Goal: Complete application form

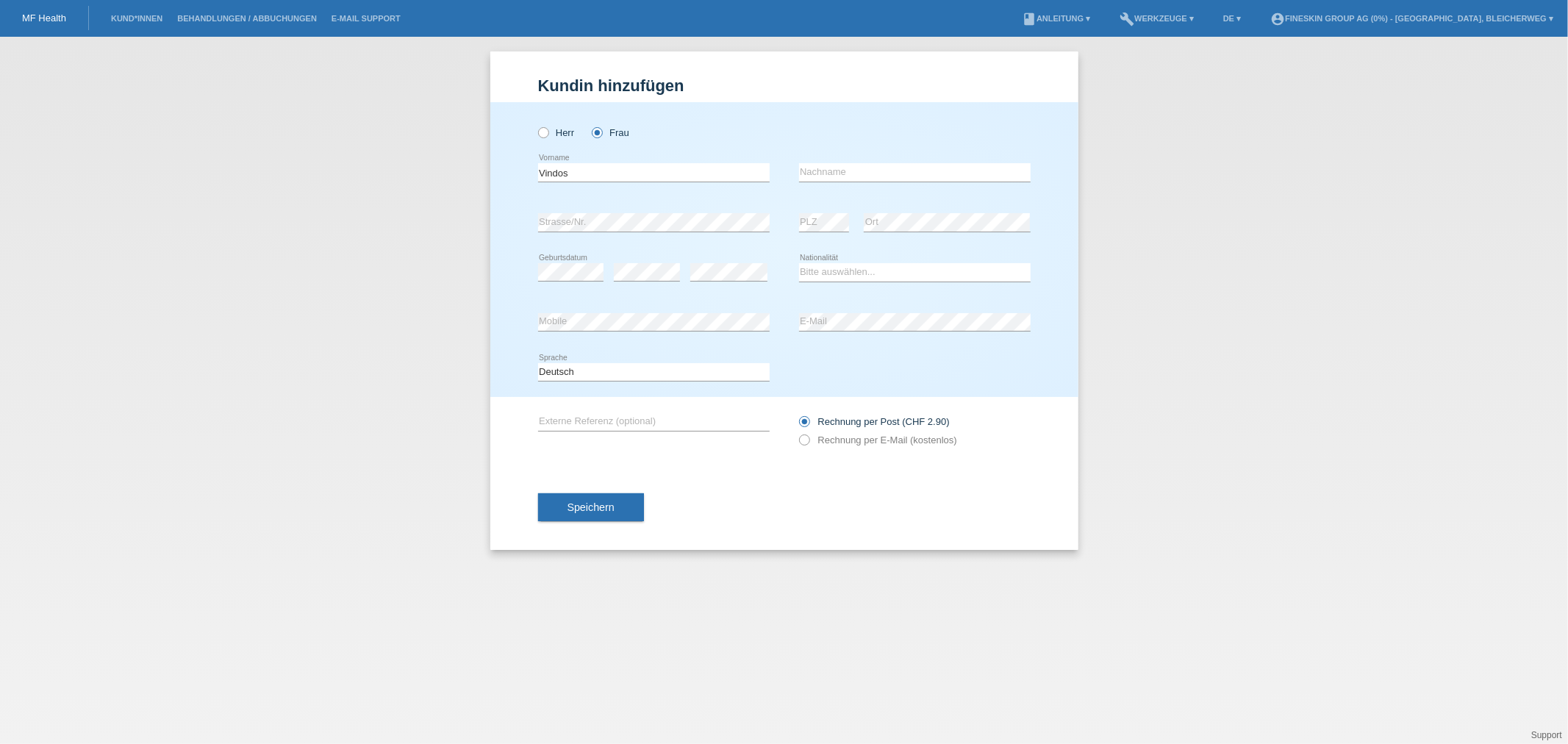
click at [646, 166] on input "Vindos" at bounding box center [654, 172] width 232 height 19
click at [821, 171] on input "text" at bounding box center [915, 172] width 232 height 19
click at [802, 169] on input "rasniqi" at bounding box center [915, 172] width 232 height 19
click at [800, 175] on input "rasniqi" at bounding box center [915, 172] width 232 height 19
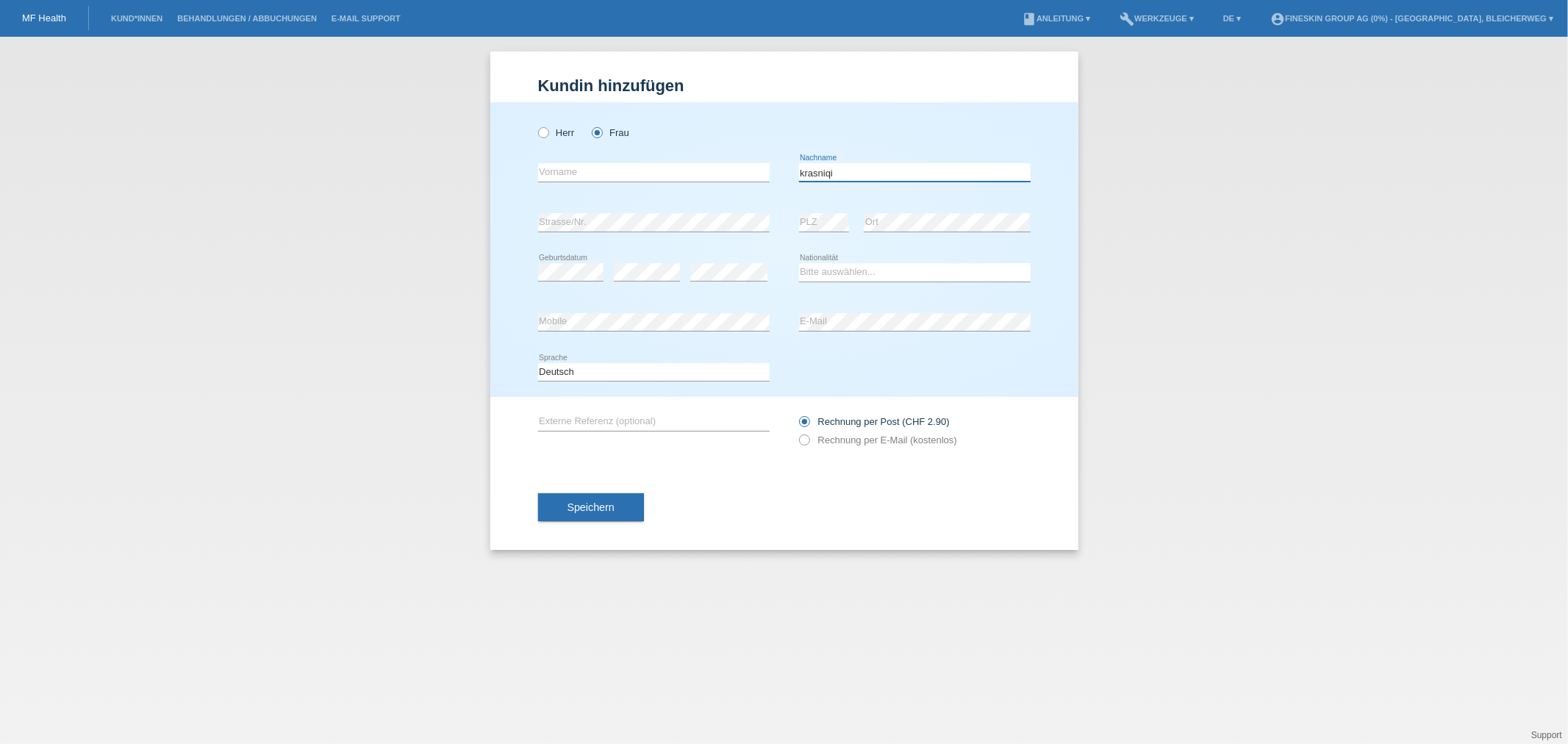
type input "krasniqi"
click at [714, 173] on input "text" at bounding box center [654, 172] width 232 height 19
type input "v"
type input "Vindonissa-Lea"
click at [859, 268] on select "Bitte auswählen... Schweiz Deutschland Liechtenstein Österreich ------------ Af…" at bounding box center [915, 272] width 232 height 18
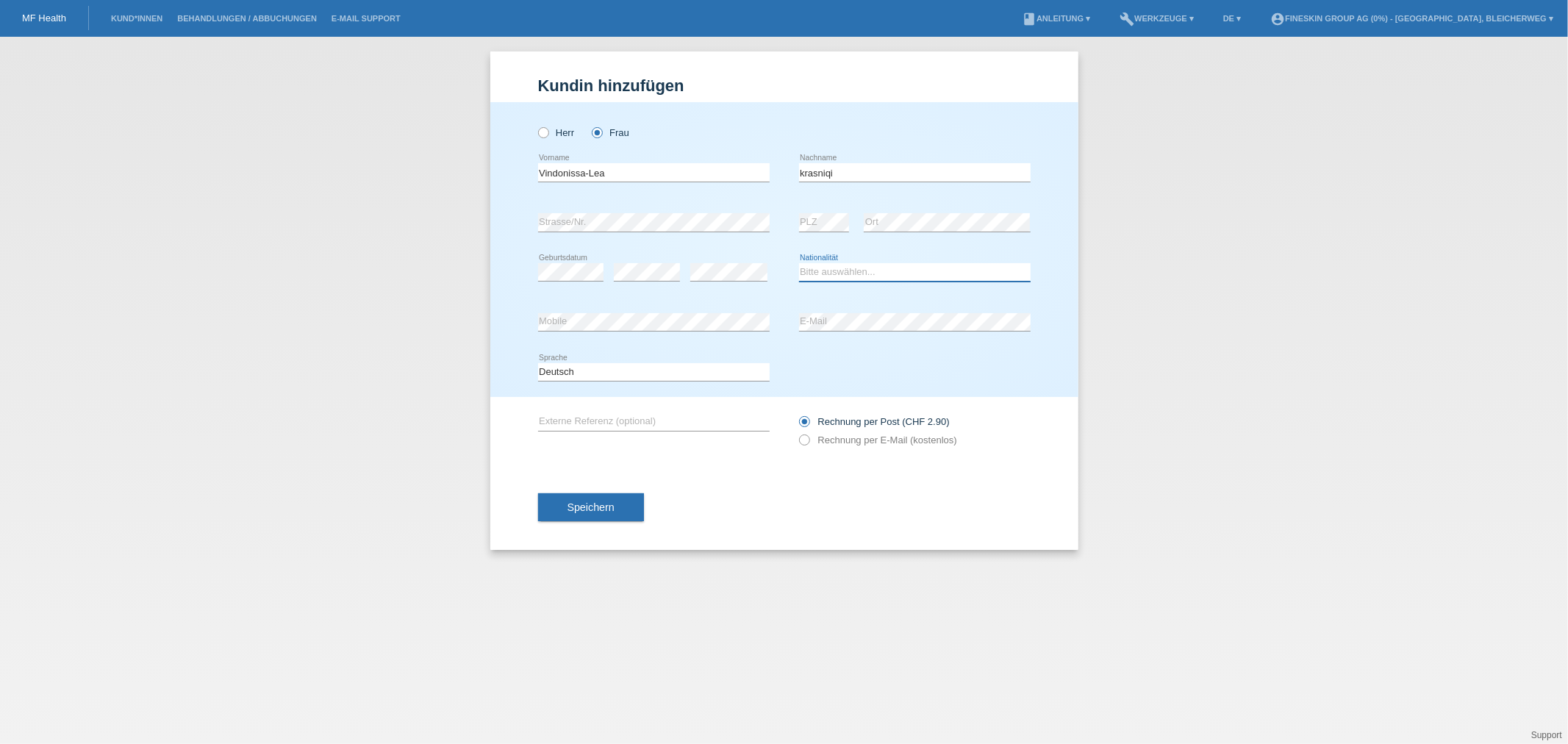
select select "CH"
click at [799, 263] on select "Bitte auswählen... Schweiz Deutschland Liechtenstein Österreich ------------ Af…" at bounding box center [915, 272] width 232 height 18
click at [567, 206] on div "error Strasse/Nr." at bounding box center [654, 222] width 232 height 50
click at [988, 510] on div "Speichern" at bounding box center [784, 506] width 493 height 85
click at [883, 334] on div "error E-Mail" at bounding box center [915, 322] width 232 height 50
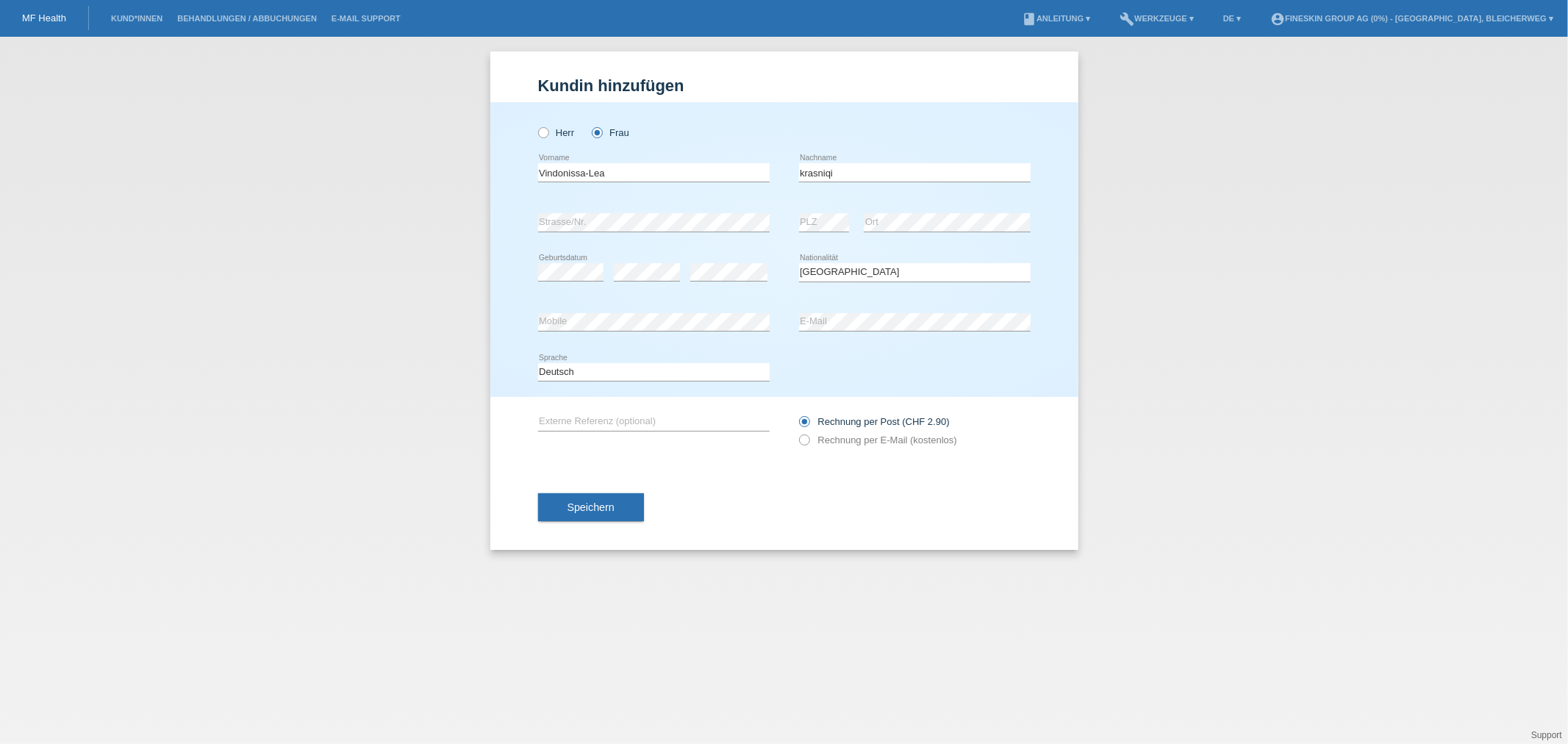
click at [883, 333] on div "error E-Mail" at bounding box center [915, 322] width 232 height 50
click at [651, 423] on input "text" at bounding box center [654, 421] width 232 height 19
click at [874, 172] on input "krasniqi" at bounding box center [915, 172] width 232 height 19
click at [582, 508] on span "Speichern" at bounding box center [591, 507] width 47 height 12
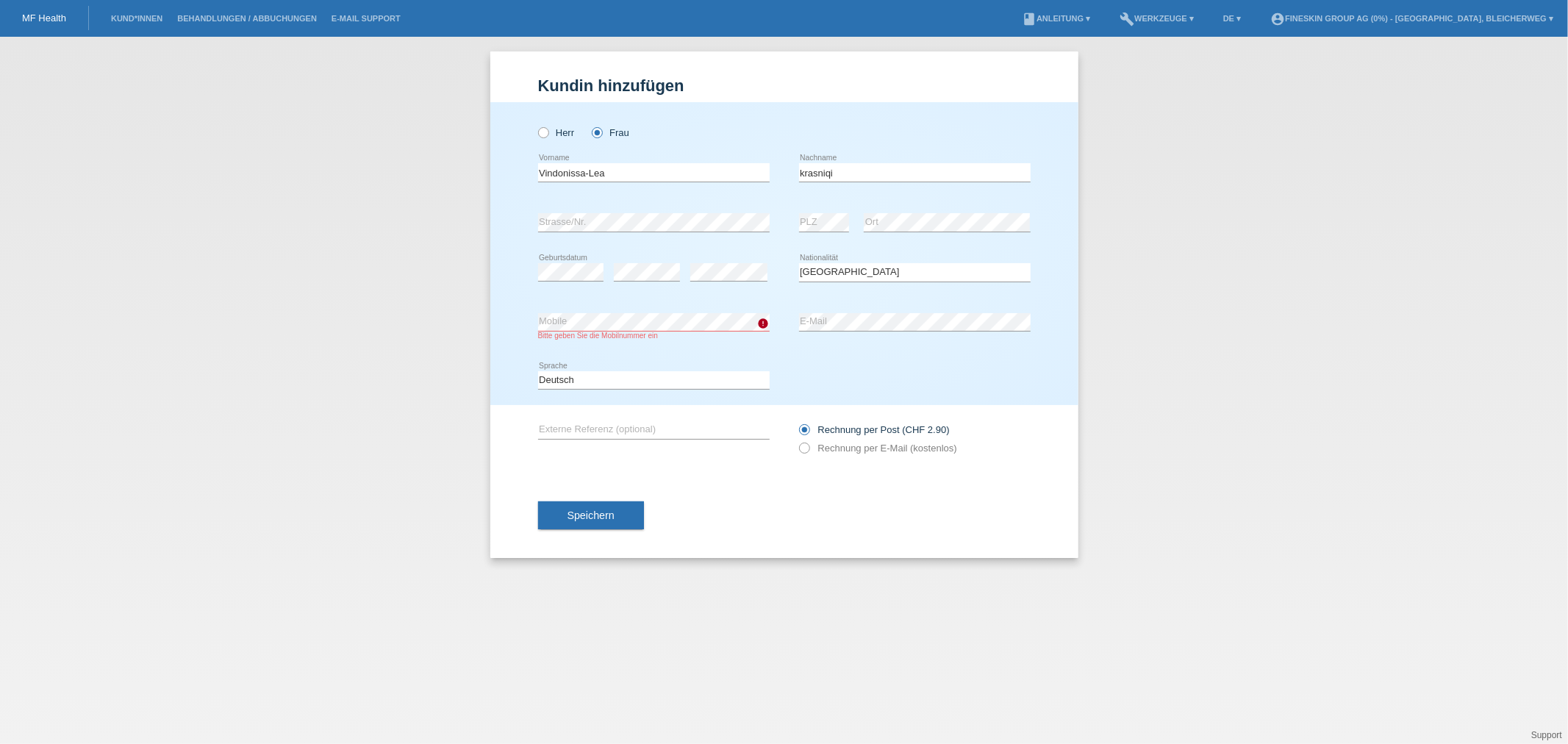
click at [392, 534] on div "Kund*in hinzufügen Kunde hinzufügen Kundin hinzufügen Herr Frau Vindonissa-Lea …" at bounding box center [784, 390] width 1568 height 707
click at [763, 324] on icon "error" at bounding box center [764, 324] width 12 height 12
click at [513, 325] on div "Herr Frau Vindonissa-Lea error Vorname C" at bounding box center [784, 253] width 588 height 303
click at [642, 385] on select "Deutsch Français Italiano English" at bounding box center [654, 380] width 232 height 18
click at [493, 315] on div "Herr Frau Vindonissa-Lea error Vorname C" at bounding box center [784, 253] width 588 height 303
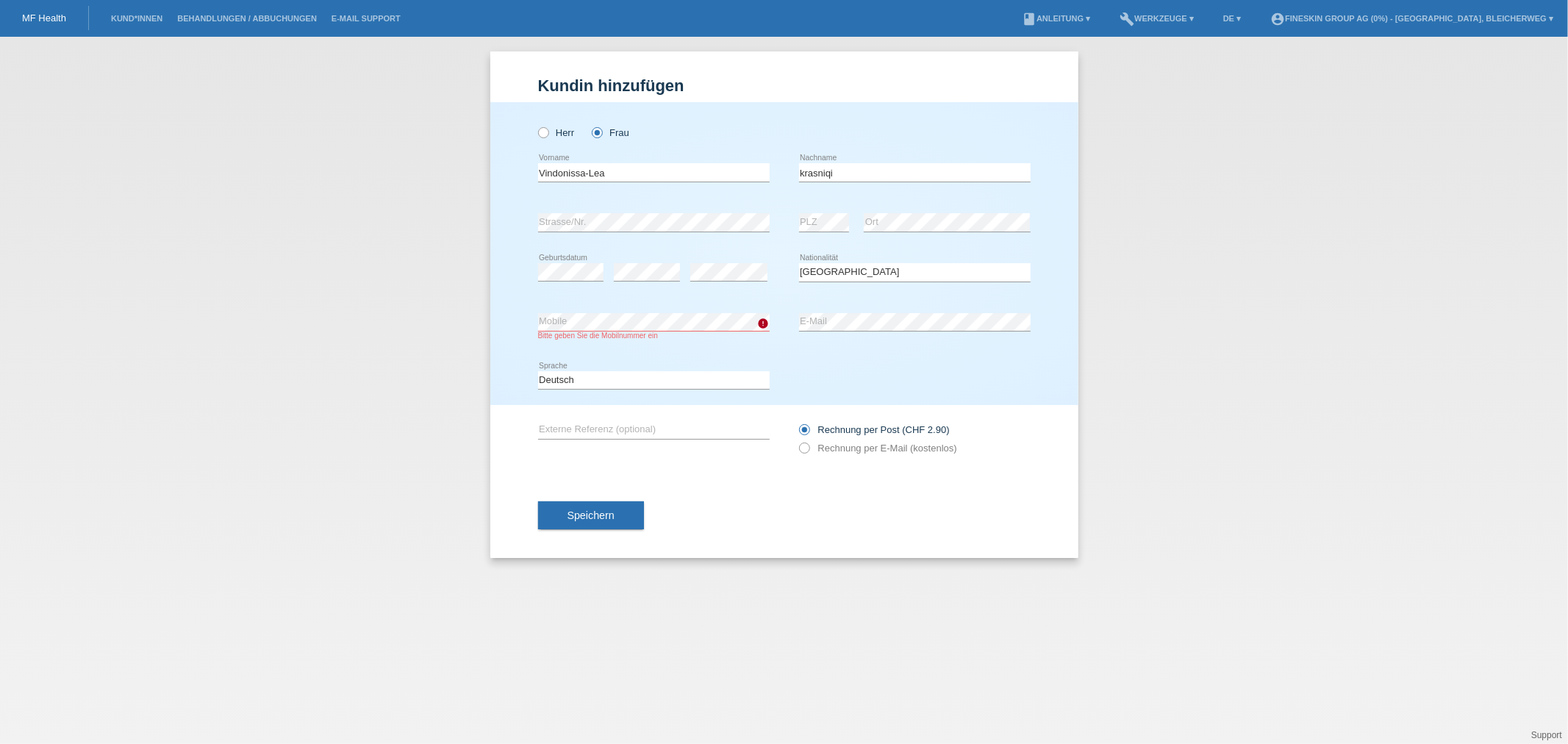
click at [644, 212] on div "error Strasse/Nr." at bounding box center [654, 222] width 232 height 50
click at [906, 265] on select "Bitte auswählen... Schweiz Deutschland Liechtenstein Österreich ------------ Af…" at bounding box center [915, 272] width 232 height 18
drag, startPoint x: 733, startPoint y: 337, endPoint x: 751, endPoint y: 350, distance: 22.2
click at [733, 337] on div "Bitte geben Sie die Mobilnummer ein" at bounding box center [654, 336] width 232 height 8
click at [634, 310] on div "error Mobile Bitte geben Sie die Mobilnummer ein" at bounding box center [654, 326] width 232 height 58
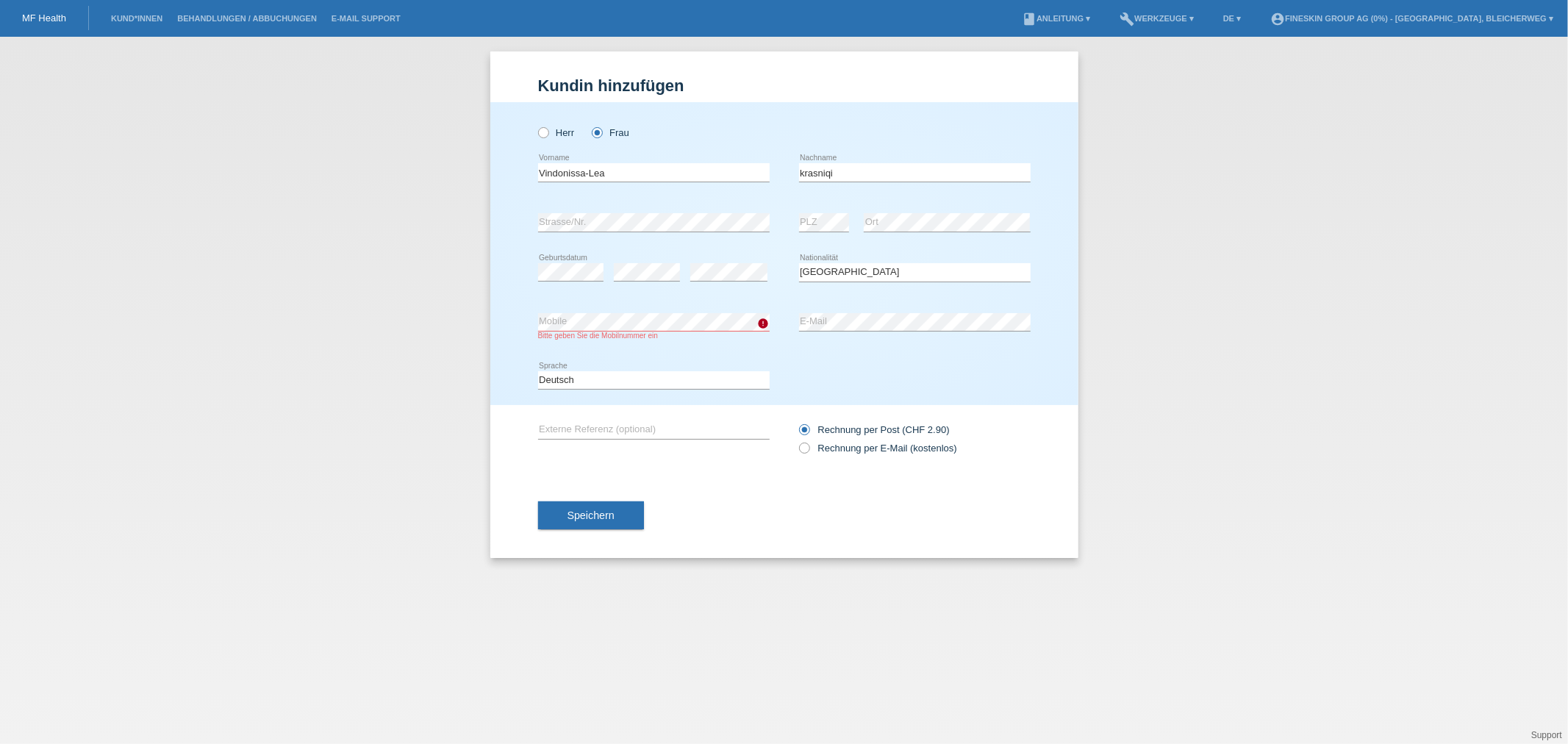
click at [623, 335] on div "Bitte geben Sie die Mobilnummer ein" at bounding box center [654, 336] width 232 height 8
click at [620, 332] on icon at bounding box center [654, 331] width 232 height 1
click at [590, 516] on span "Speichern" at bounding box center [591, 515] width 47 height 12
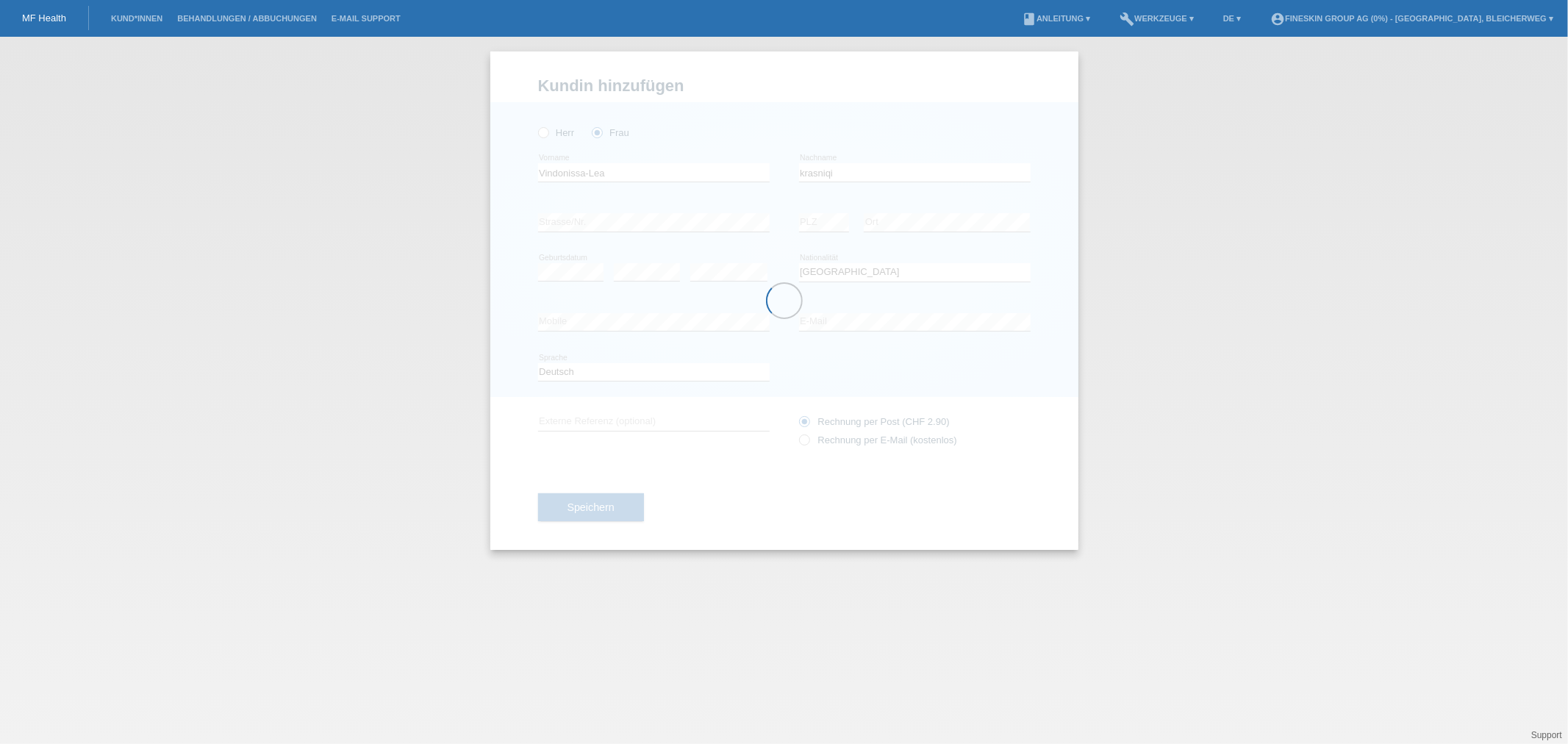
click at [804, 441] on div at bounding box center [784, 300] width 588 height 499
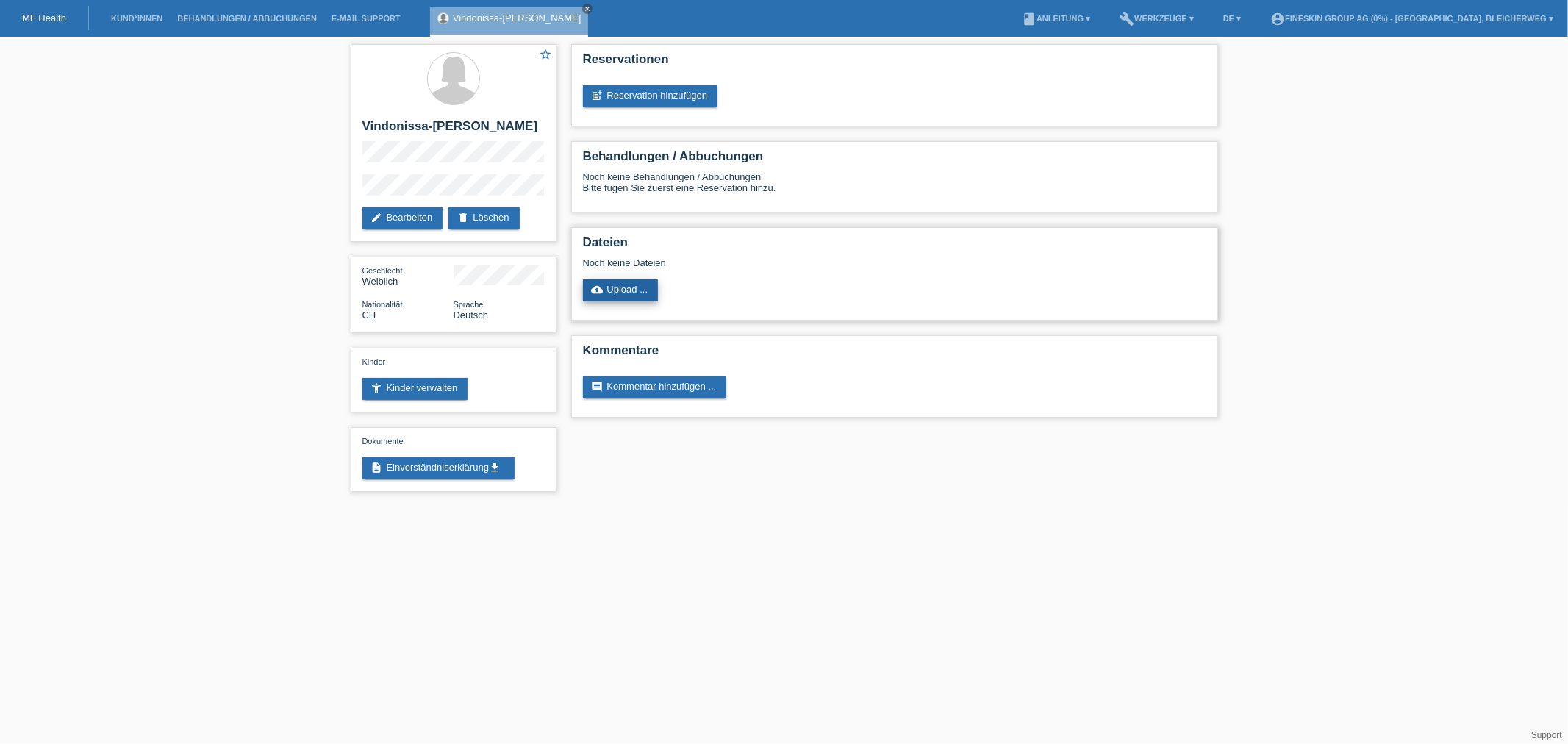
click at [615, 294] on link "cloud_upload Upload ..." at bounding box center [621, 291] width 76 height 22
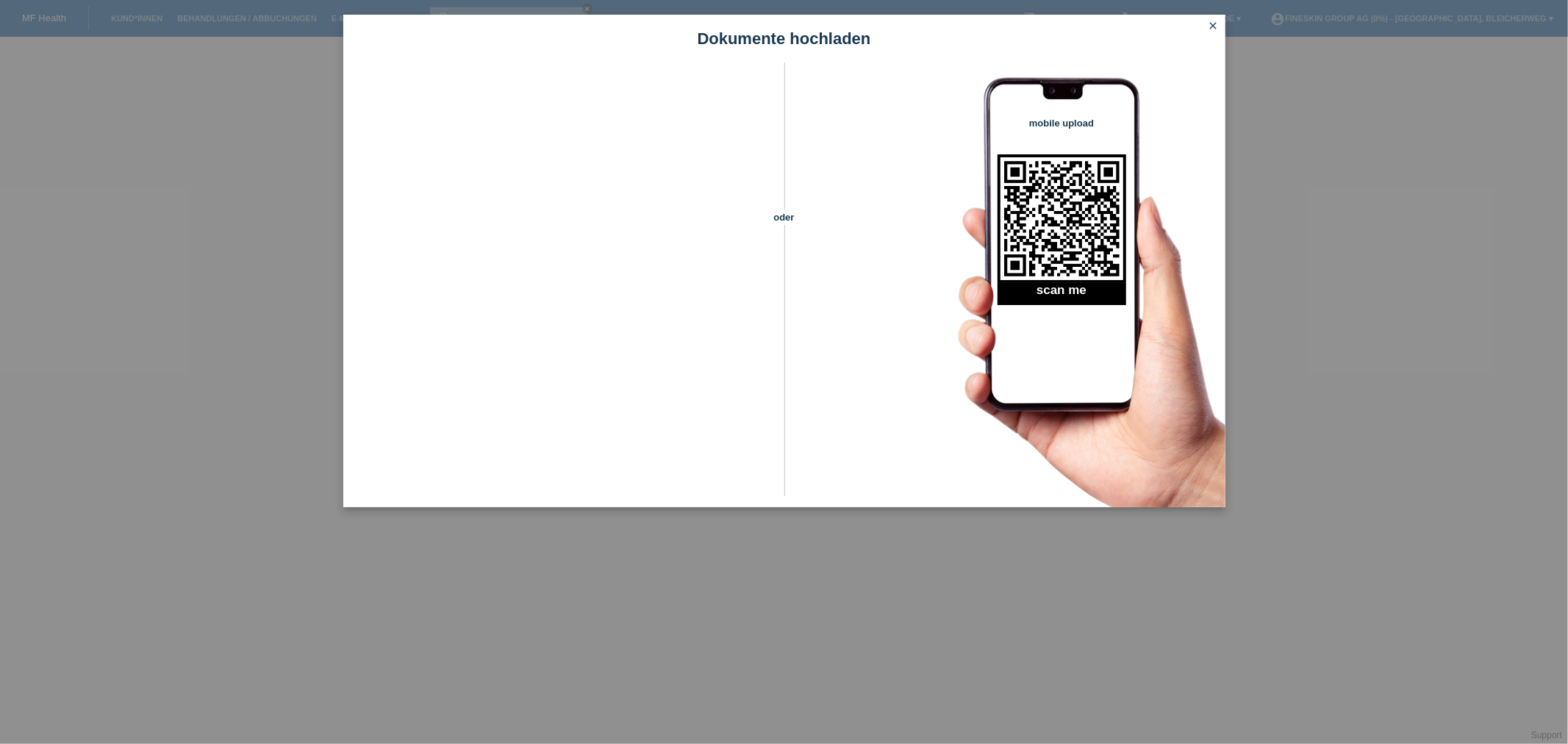
click at [1215, 20] on icon "close" at bounding box center [1214, 26] width 12 height 12
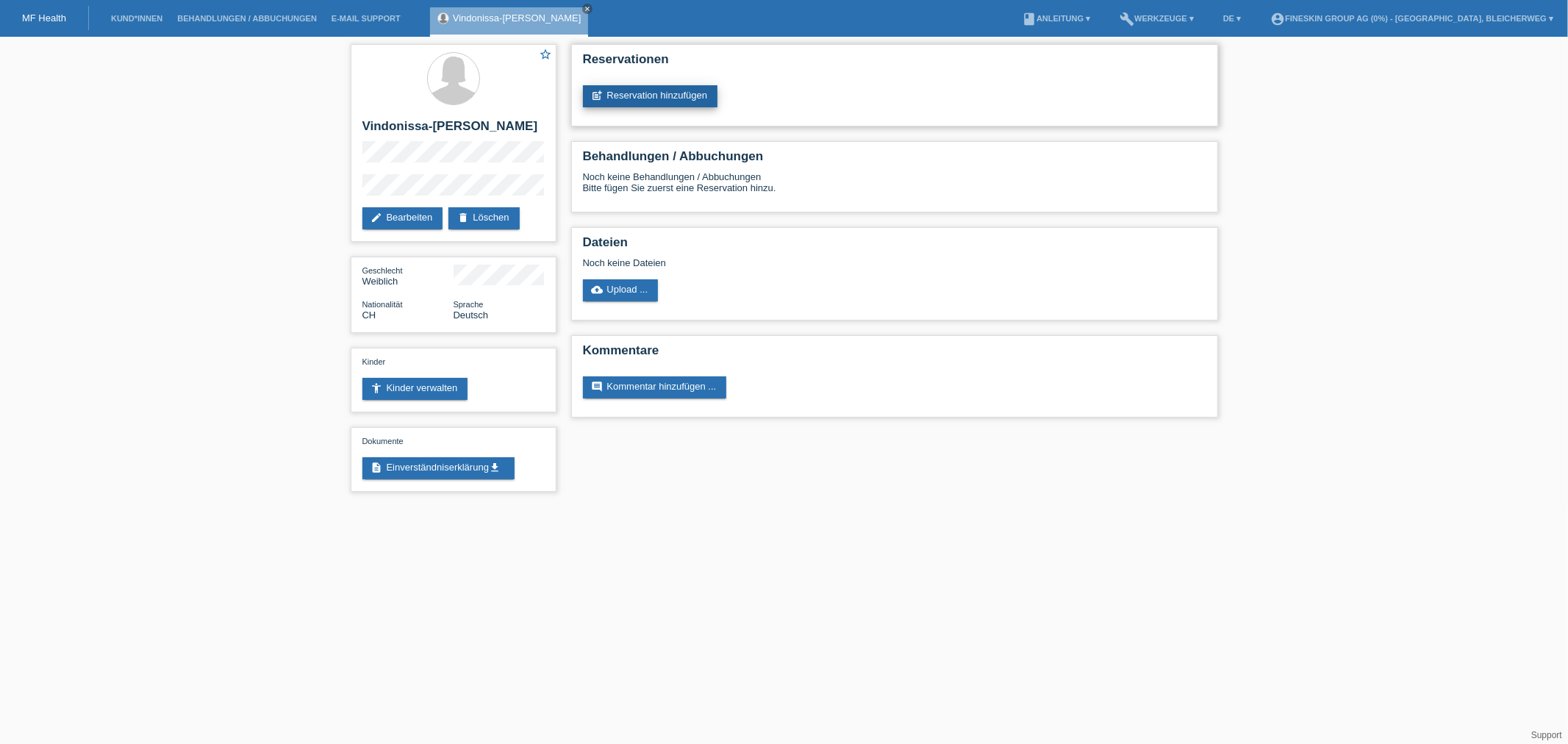
click at [618, 98] on link "post_add Reservation hinzufügen" at bounding box center [651, 96] width 135 height 22
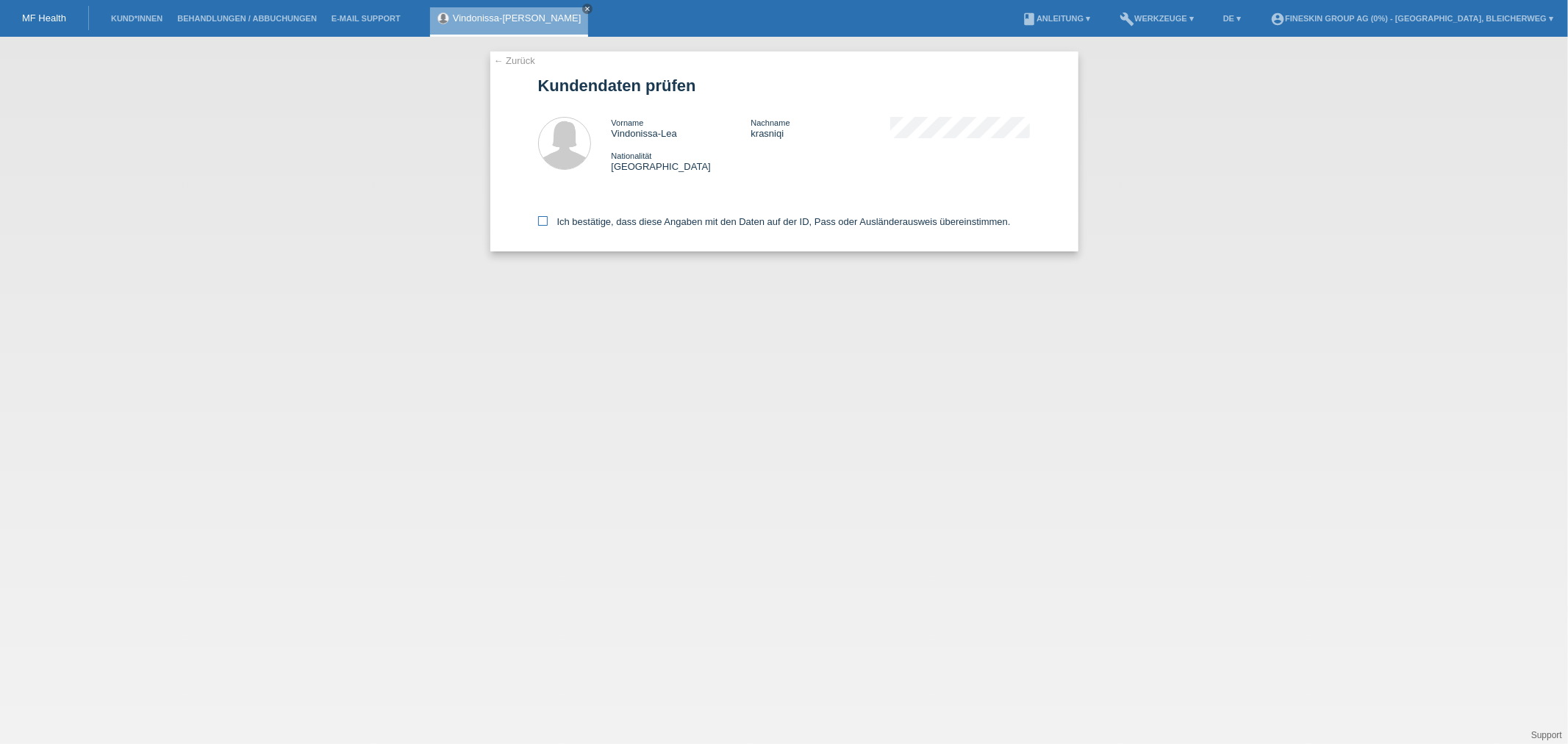
click at [539, 225] on label "Ich bestätige, dass diese Angaben mit den Daten auf der ID, Pass oder Ausländer…" at bounding box center [775, 221] width 473 height 11
click at [539, 225] on input "Ich bestätige, dass diese Angaben mit den Daten auf der ID, Pass oder Ausländer…" at bounding box center [543, 221] width 10 height 10
checkbox input "true"
click at [564, 370] on div "← Zurück Kundendaten prüfen Vorname Vindonissa-Lea Nachname krasniqi Nationalit…" at bounding box center [784, 390] width 1568 height 707
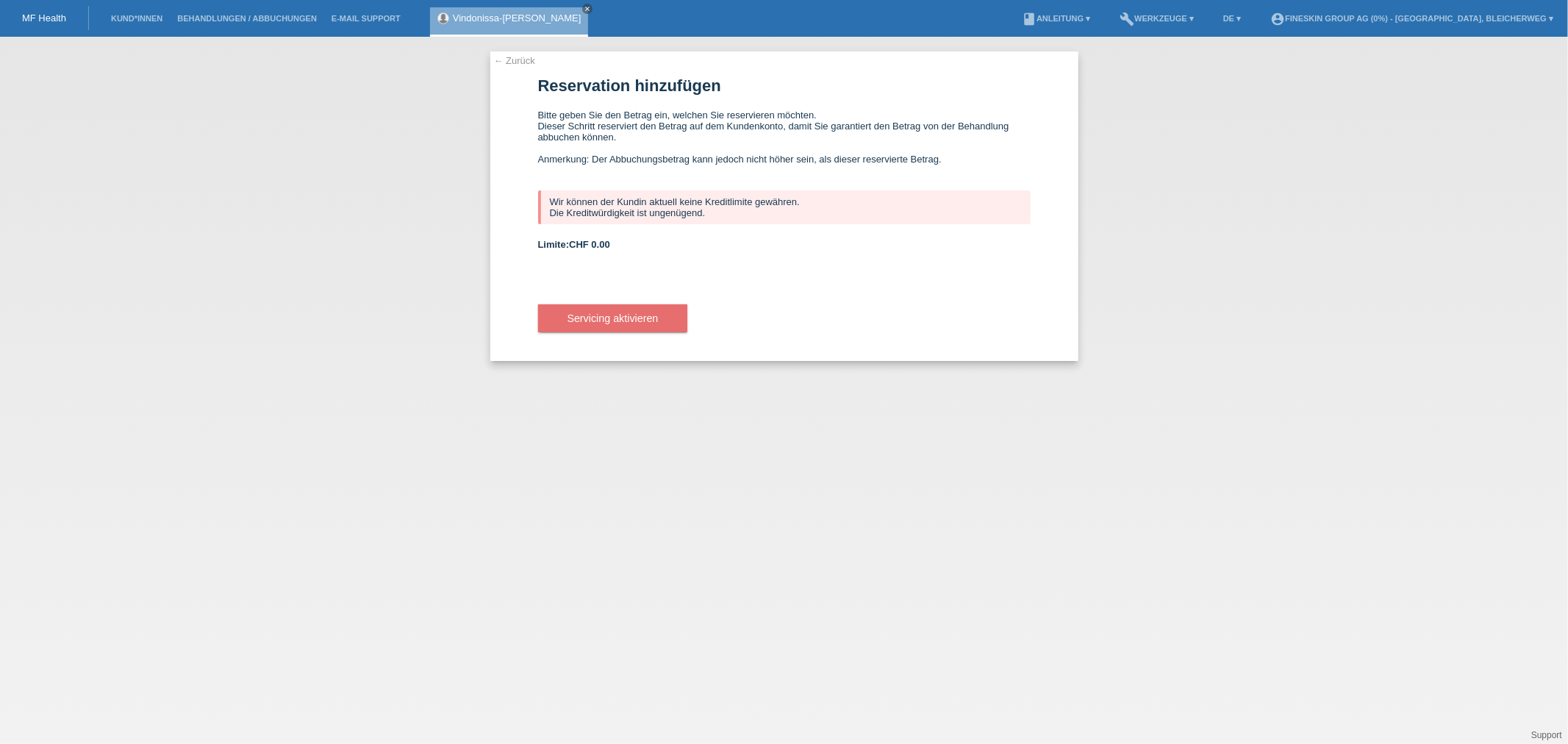
click at [522, 57] on link "← Zurück" at bounding box center [514, 60] width 41 height 11
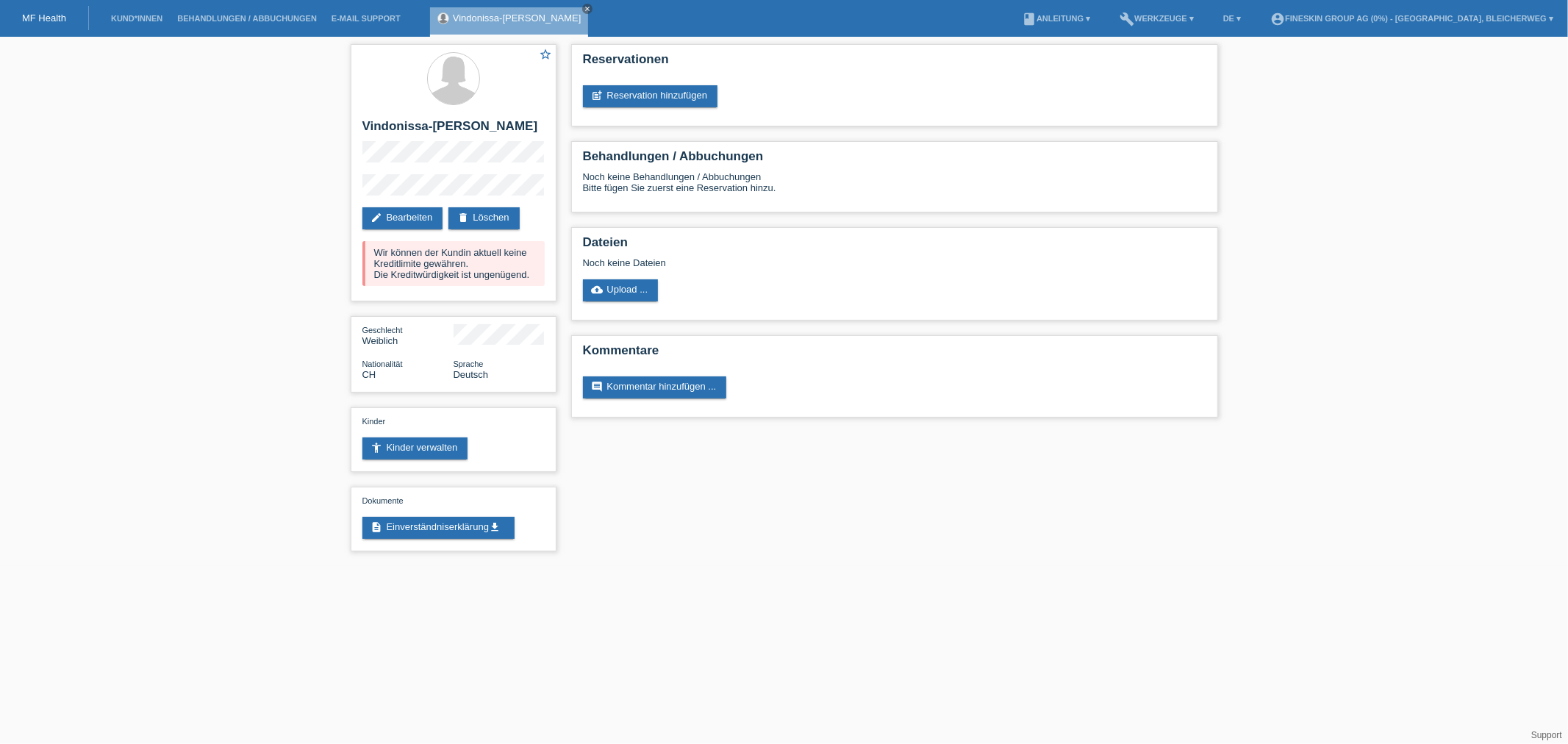
drag, startPoint x: 622, startPoint y: 507, endPoint x: 630, endPoint y: 429, distance: 78.4
click at [622, 507] on div "star_border Vindonissa-Lea krasniqi edit Bearbeiten delete Löschen Wir können d…" at bounding box center [784, 300] width 883 height 529
click at [628, 379] on link "comment Kommentar hinzufügen ..." at bounding box center [655, 387] width 144 height 22
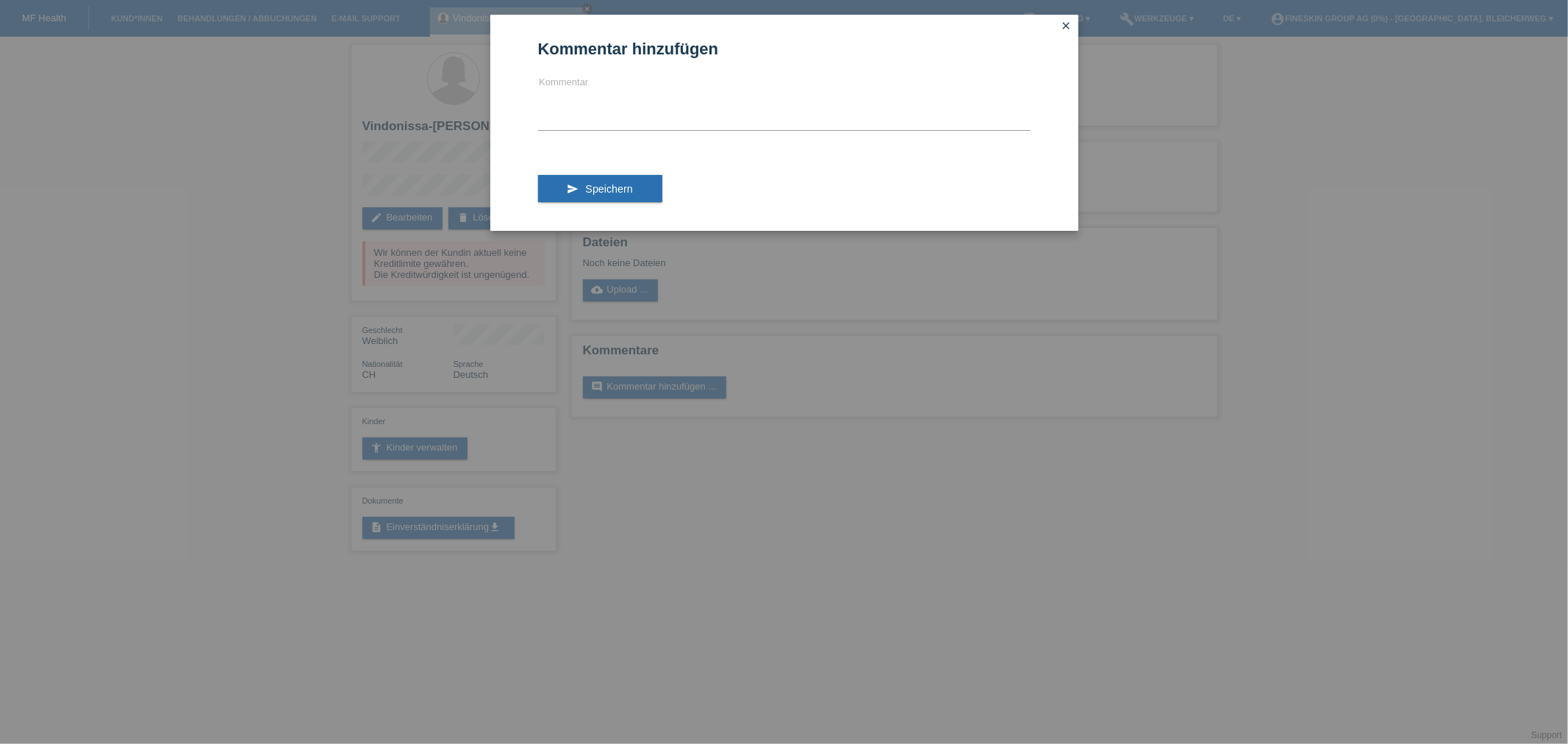
click at [1068, 19] on link "close" at bounding box center [1066, 27] width 19 height 17
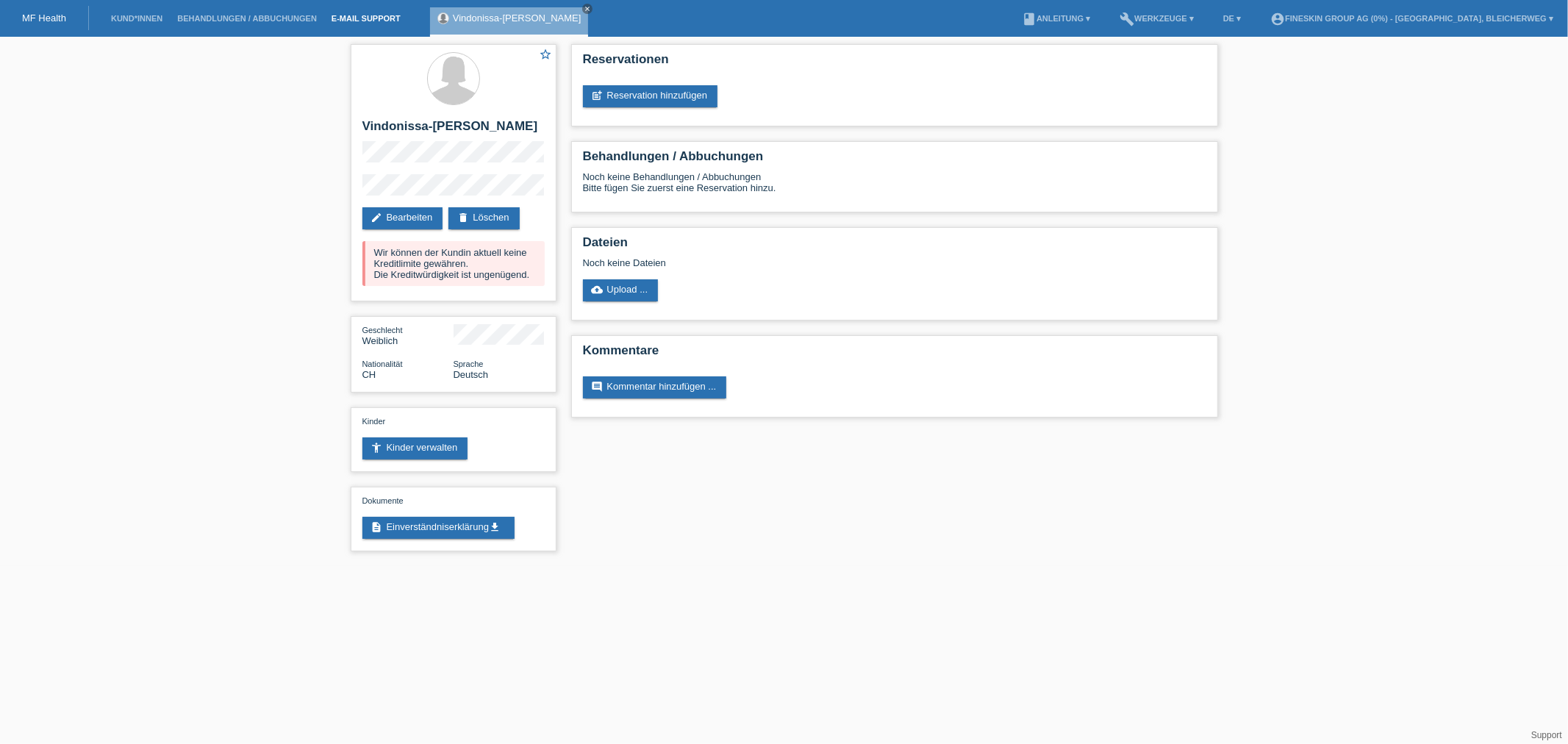
click at [346, 22] on link "E-Mail Support" at bounding box center [365, 18] width 83 height 9
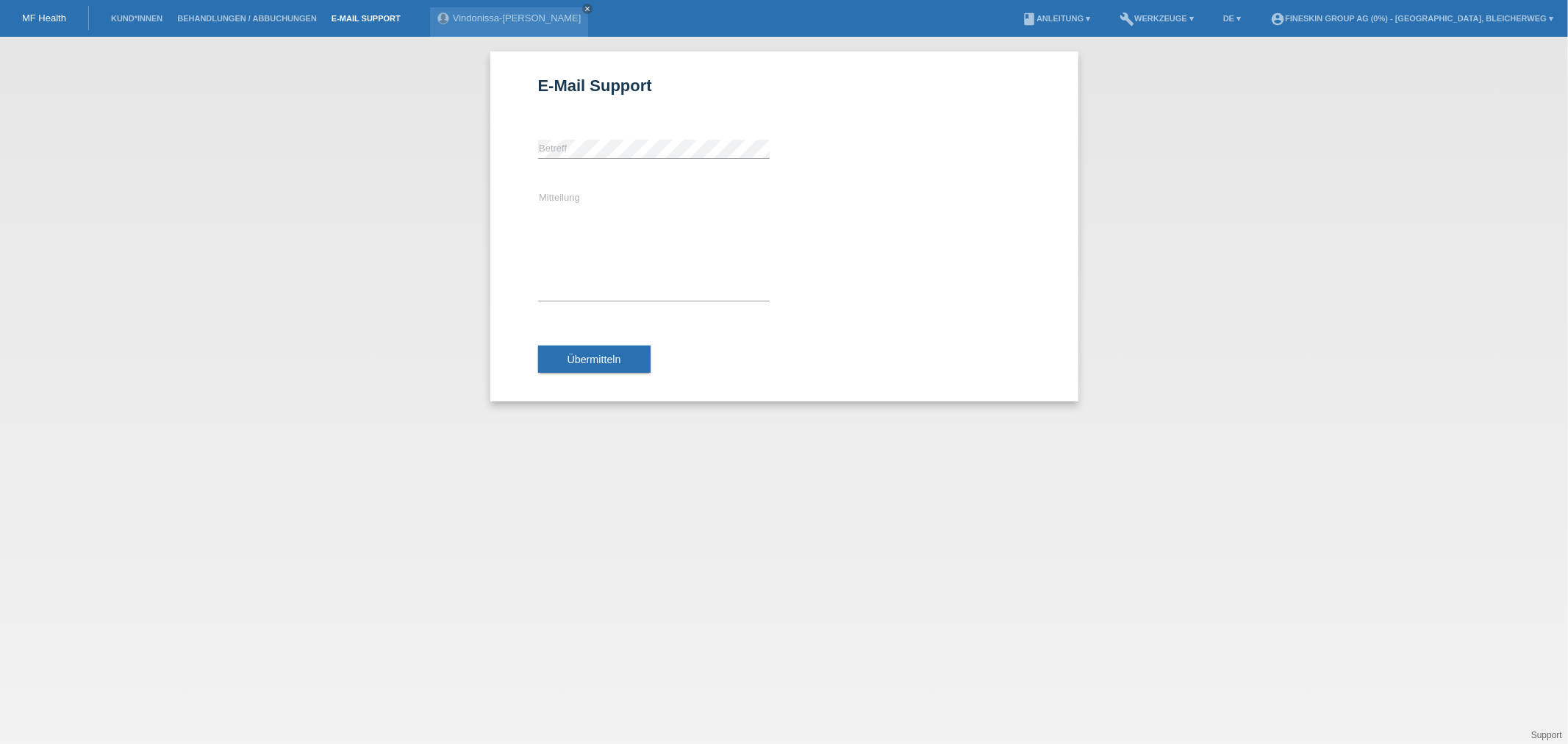
click at [273, 9] on li "Behandlungen / Abbuchungen" at bounding box center [246, 19] width 154 height 37
click at [265, 12] on li "Behandlungen / Abbuchungen" at bounding box center [246, 19] width 154 height 37
click at [362, 13] on li "E-Mail Support" at bounding box center [365, 19] width 83 height 37
click at [122, 26] on li "Kund*innen" at bounding box center [136, 19] width 66 height 37
click at [485, 27] on div "Vindonissa-Lea krasniqi close" at bounding box center [510, 22] width 159 height 29
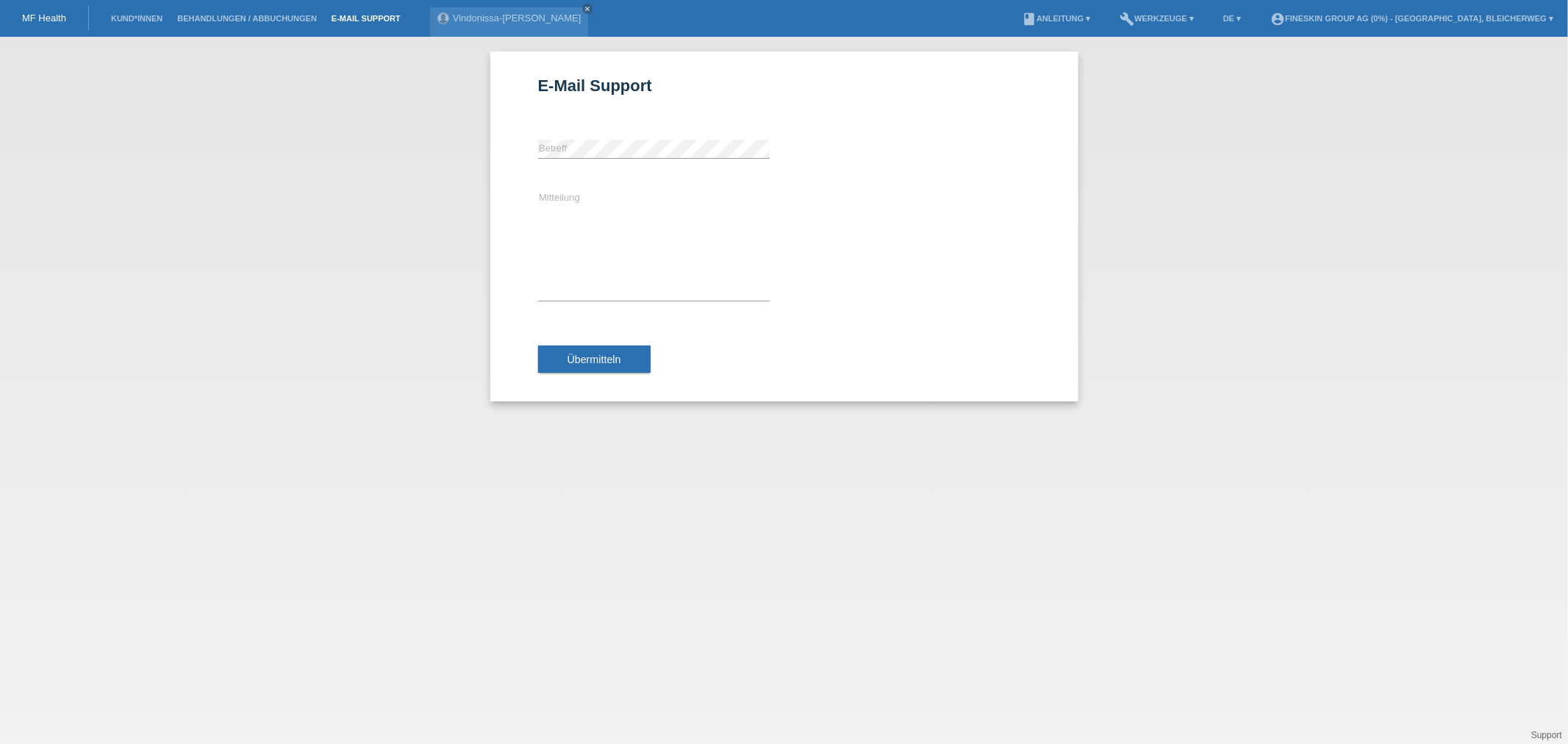
click at [1287, 233] on div "E-Mail Support error Betreff Mitteilung Übermitteln" at bounding box center [784, 390] width 1568 height 707
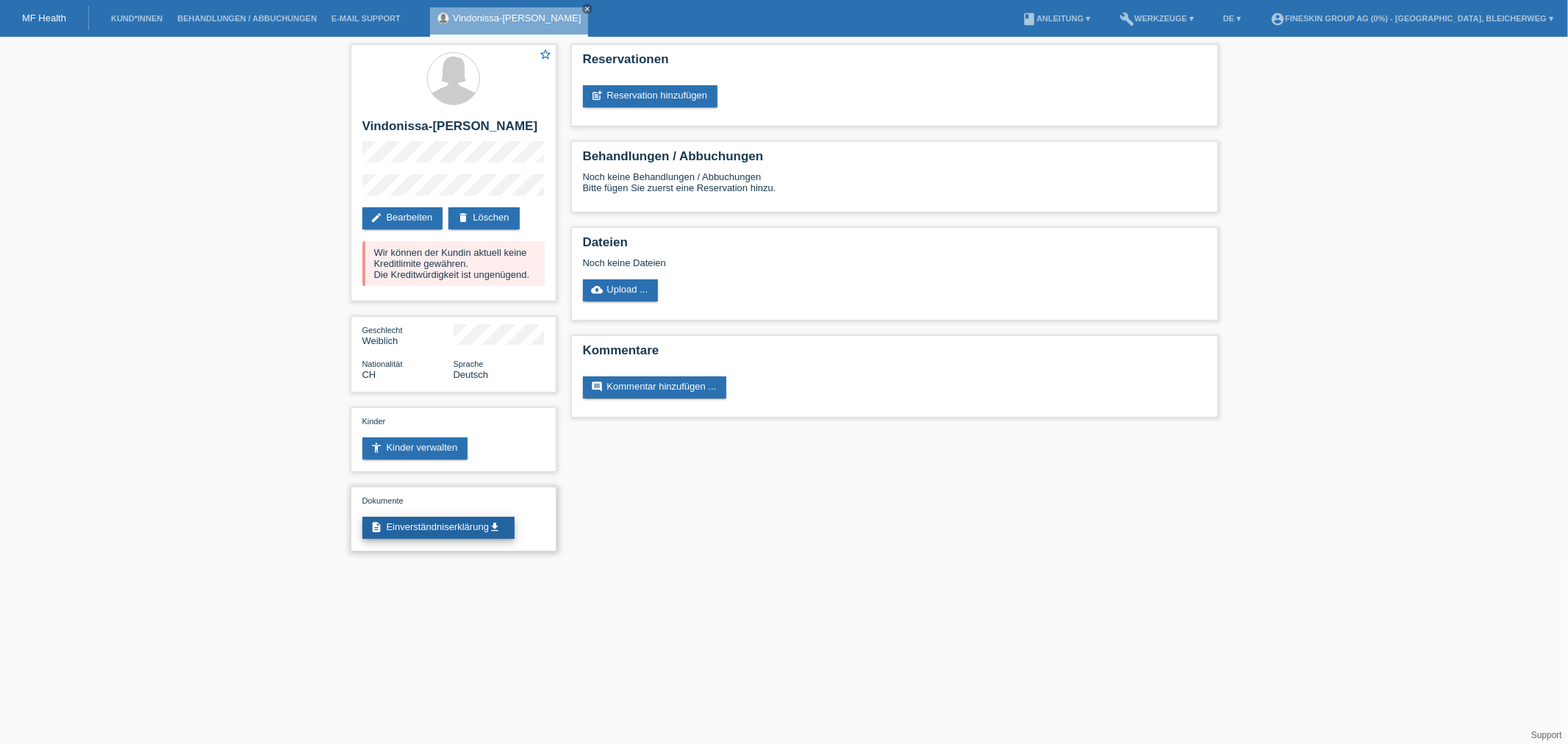
click at [429, 526] on link "description Einverständniserklärung get_app" at bounding box center [438, 527] width 152 height 22
click at [421, 214] on link "edit Bearbeiten" at bounding box center [403, 218] width 81 height 22
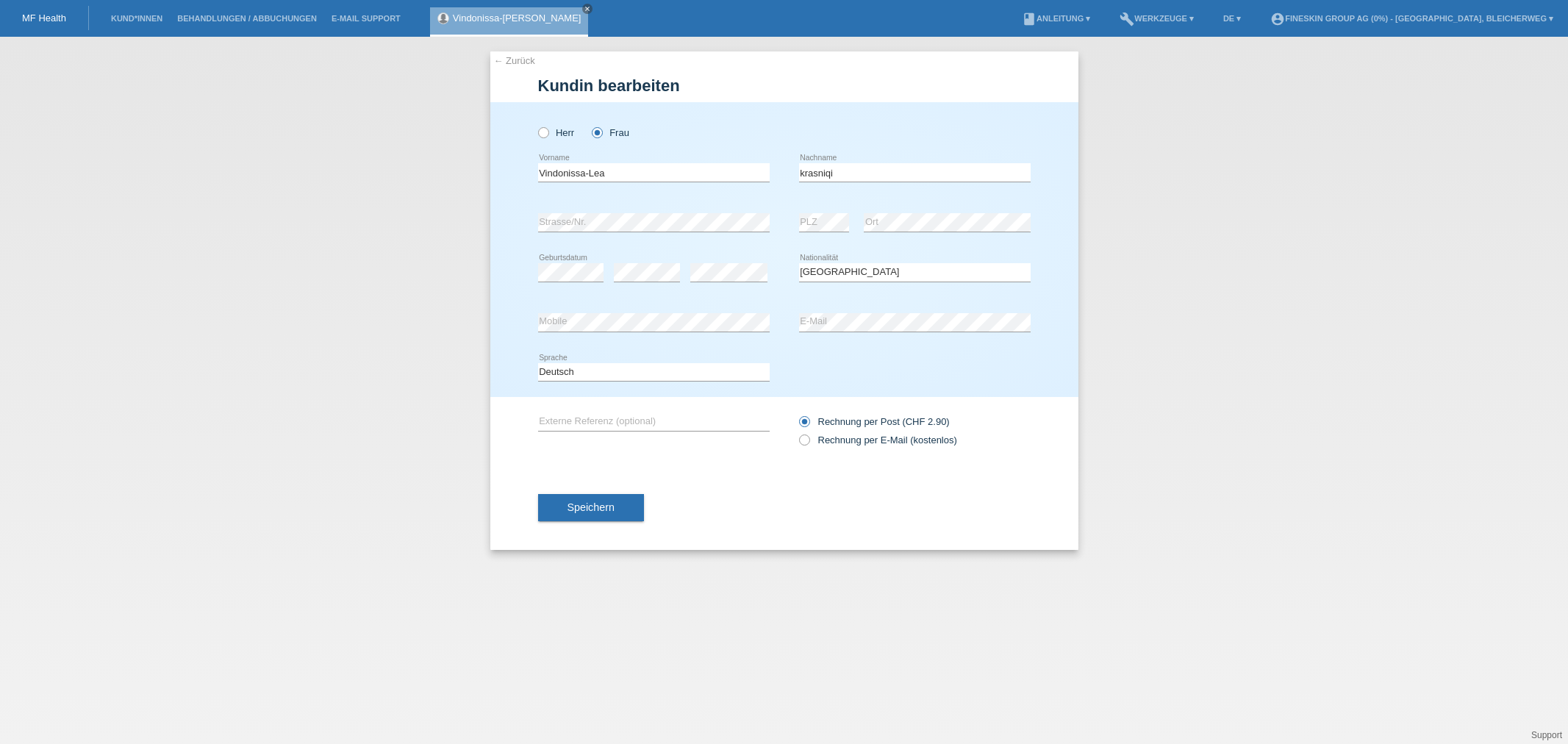
select select "CH"
click at [589, 416] on input "text" at bounding box center [654, 421] width 232 height 19
click at [796, 432] on icon at bounding box center [796, 432] width 0 height 0
click at [807, 443] on input "Rechnung per E-Mail (kostenlos)" at bounding box center [804, 444] width 10 height 19
radio input "true"
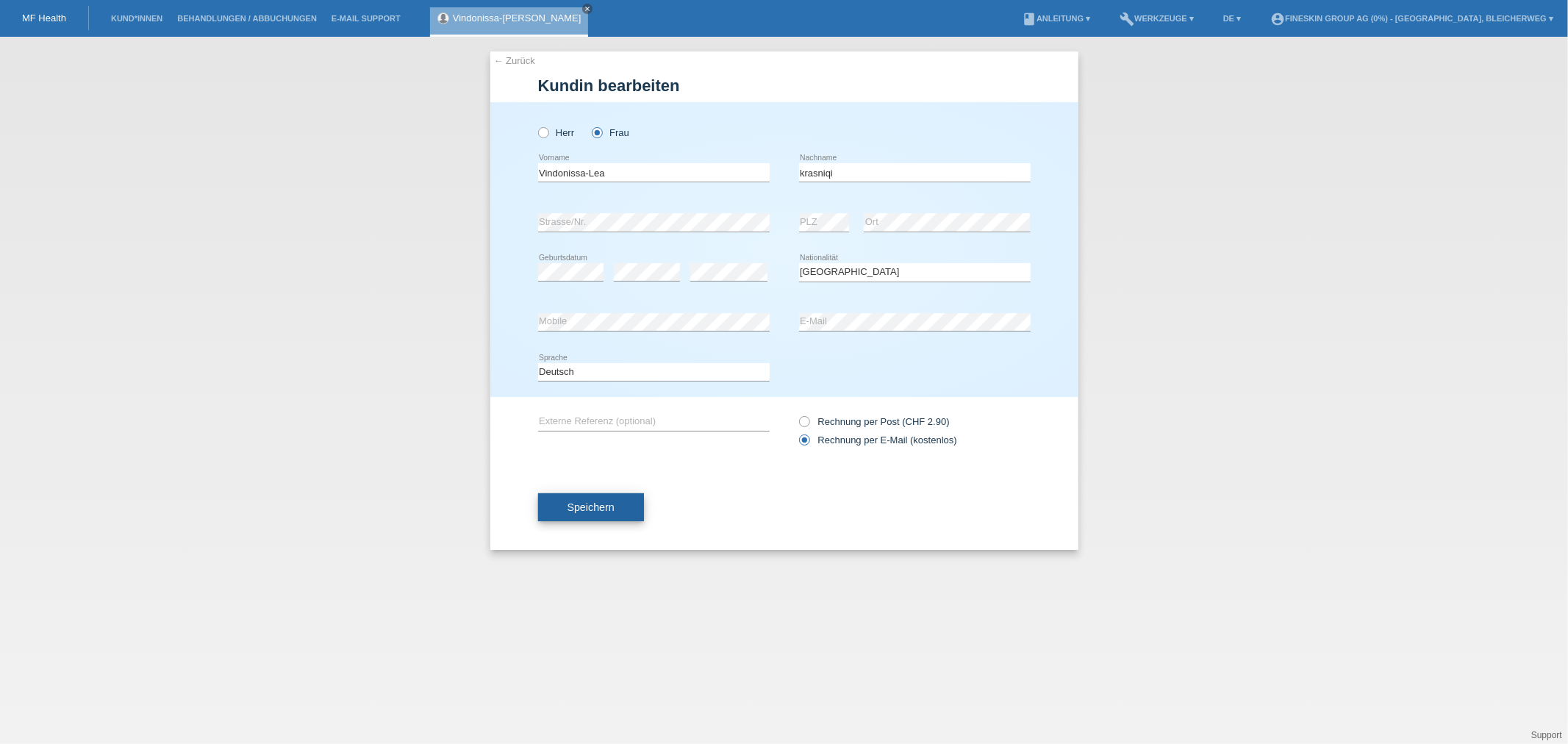
click at [578, 507] on span "Speichern" at bounding box center [591, 507] width 47 height 12
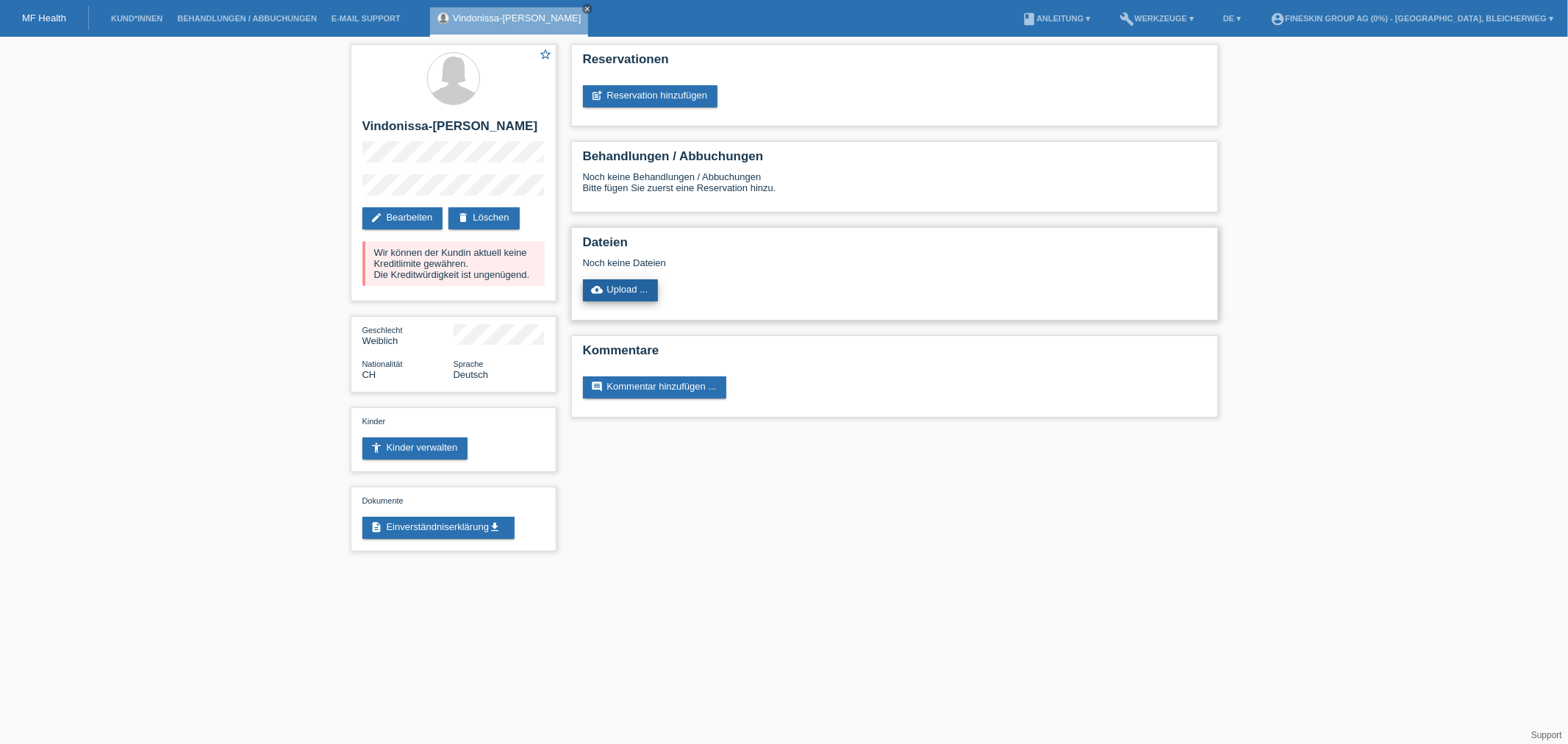
click at [629, 287] on link "cloud_upload Upload ..." at bounding box center [621, 291] width 76 height 22
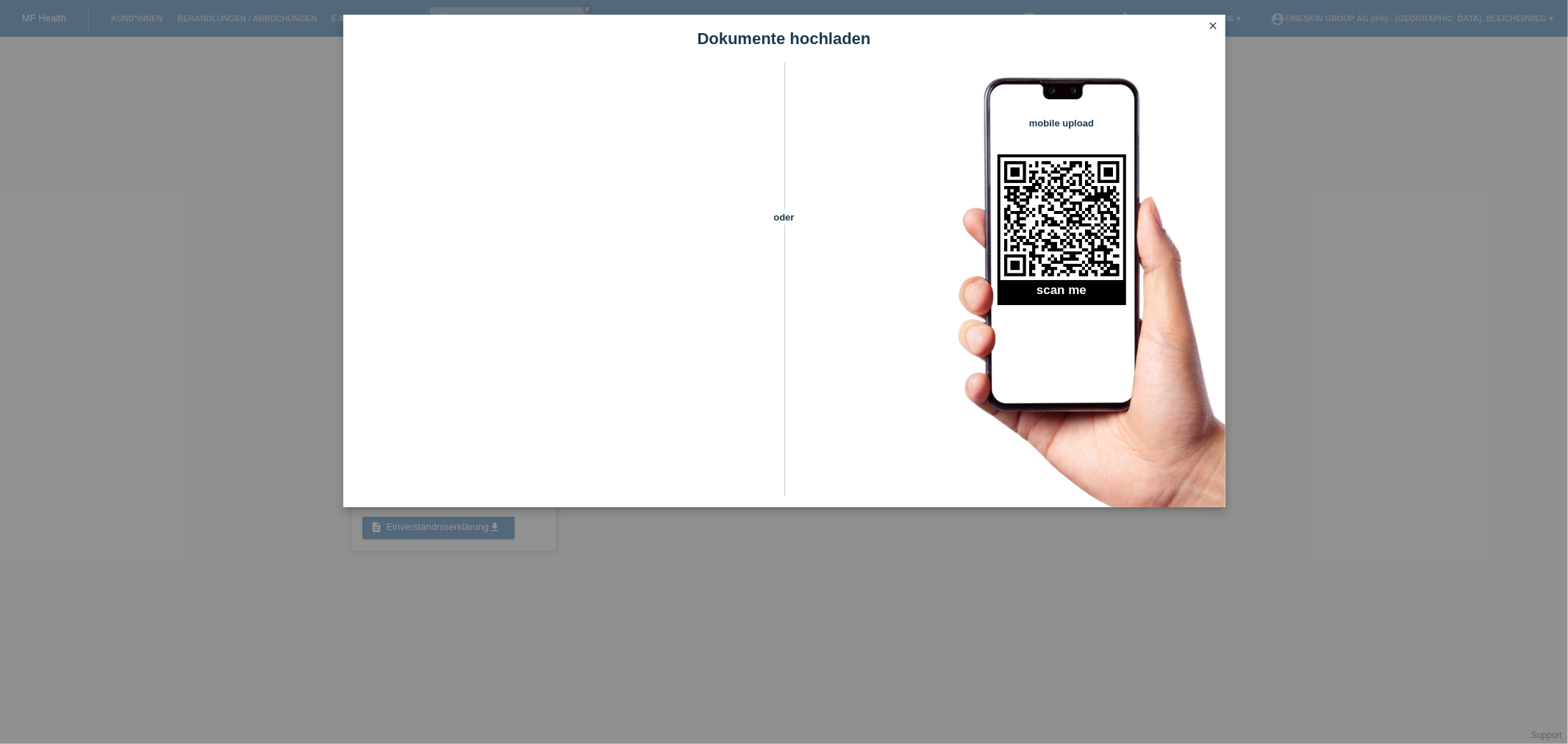
click at [1195, 30] on h1 "Dokumente hochladen" at bounding box center [784, 38] width 883 height 19
click at [1206, 26] on link "close" at bounding box center [1214, 27] width 19 height 17
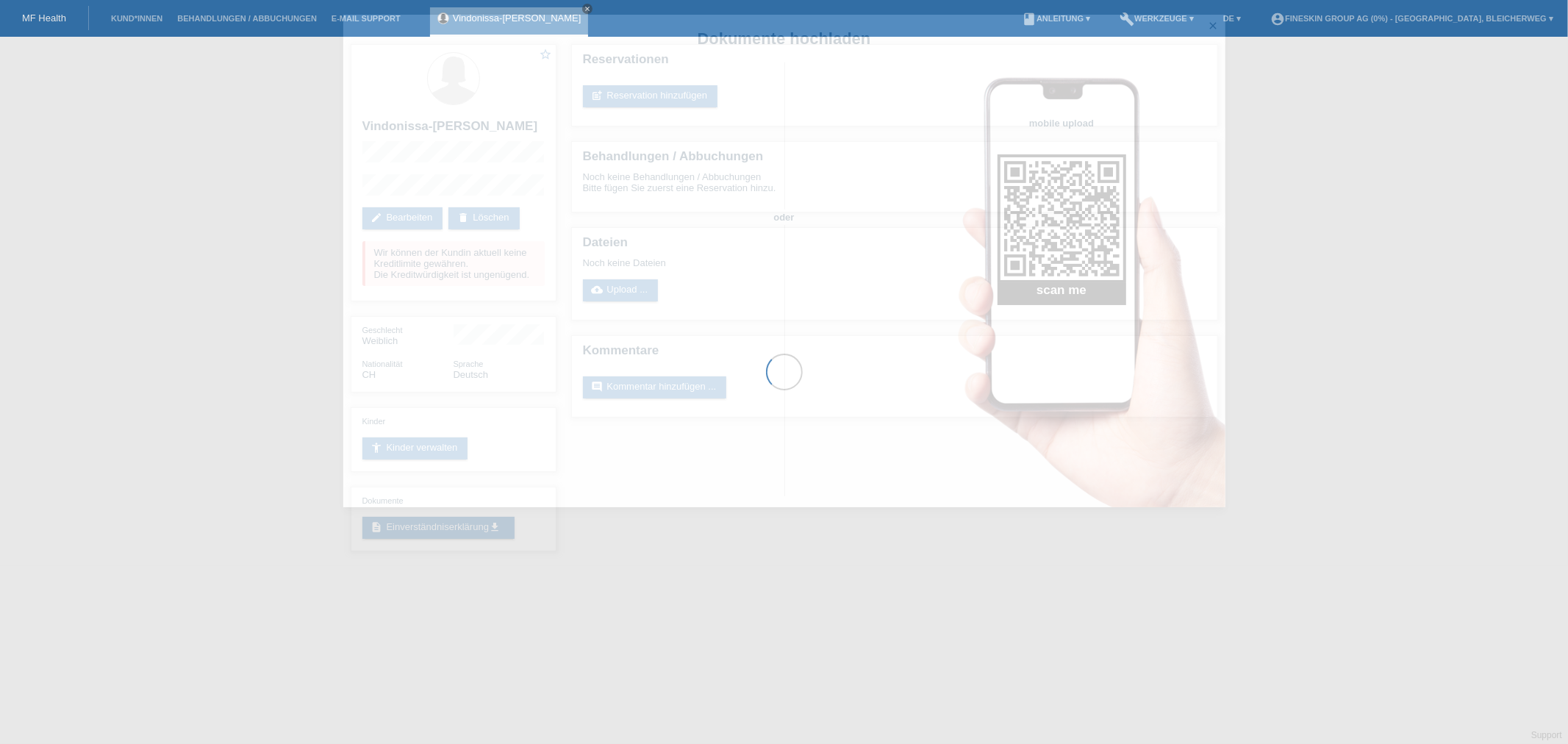
click at [1212, 25] on icon "close" at bounding box center [1214, 26] width 12 height 12
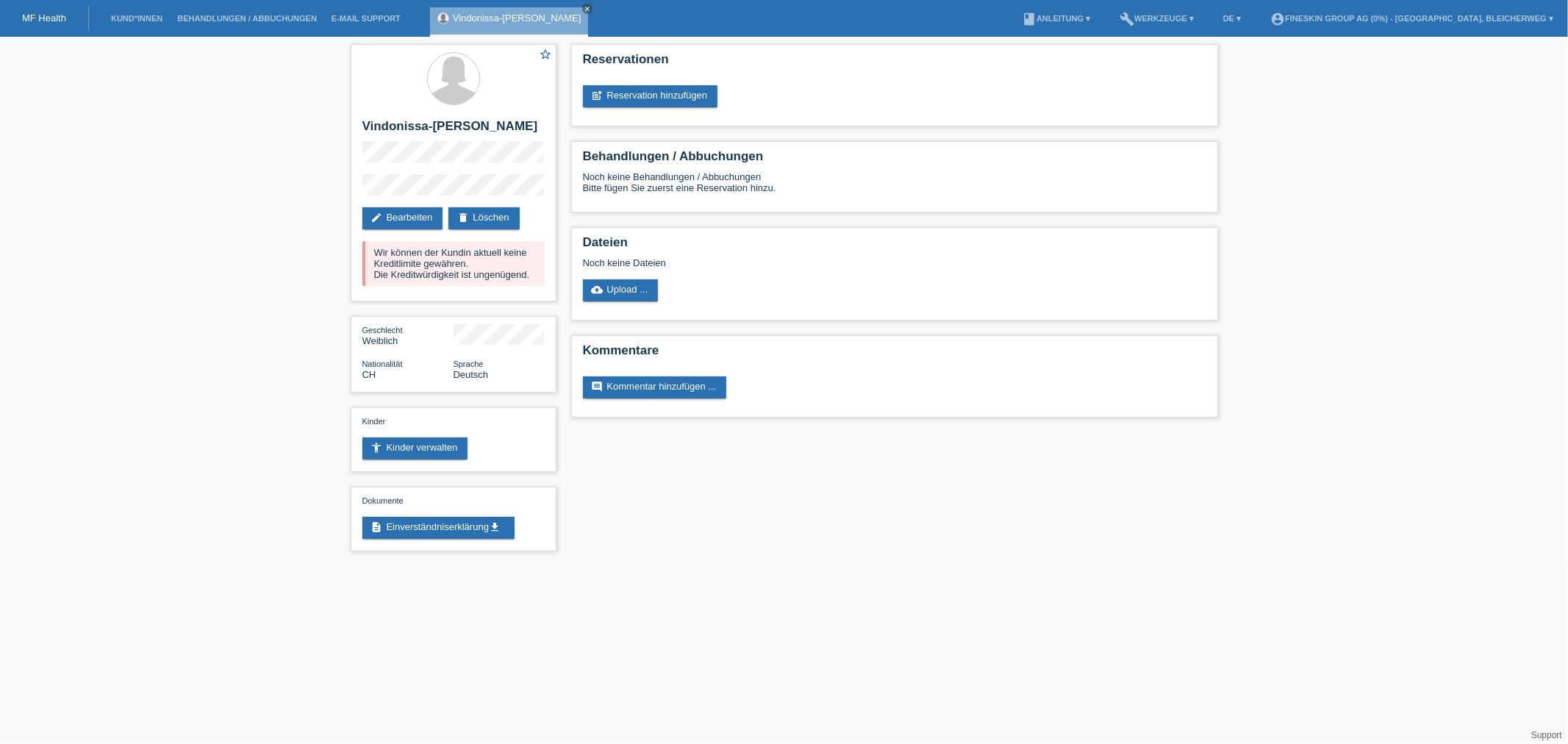
click at [671, 566] on html "MF Health Kund*innen Behandlungen / Abbuchungen E-Mail Support Vindonissa-Lea k…" at bounding box center [784, 283] width 1568 height 566
click at [226, 21] on link "Behandlungen / Abbuchungen" at bounding box center [246, 18] width 154 height 9
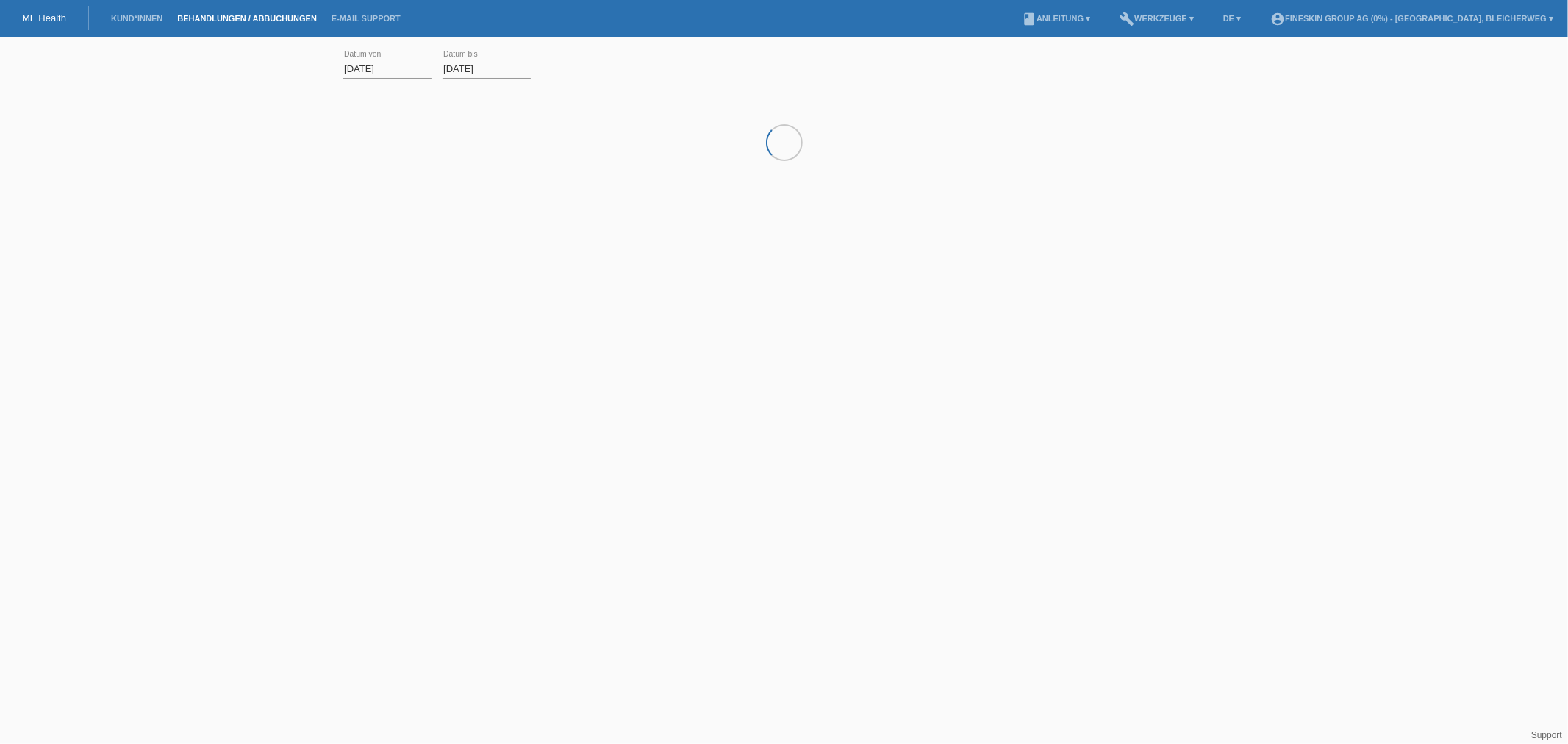
click at [142, 22] on link "Kund*innen" at bounding box center [136, 18] width 66 height 9
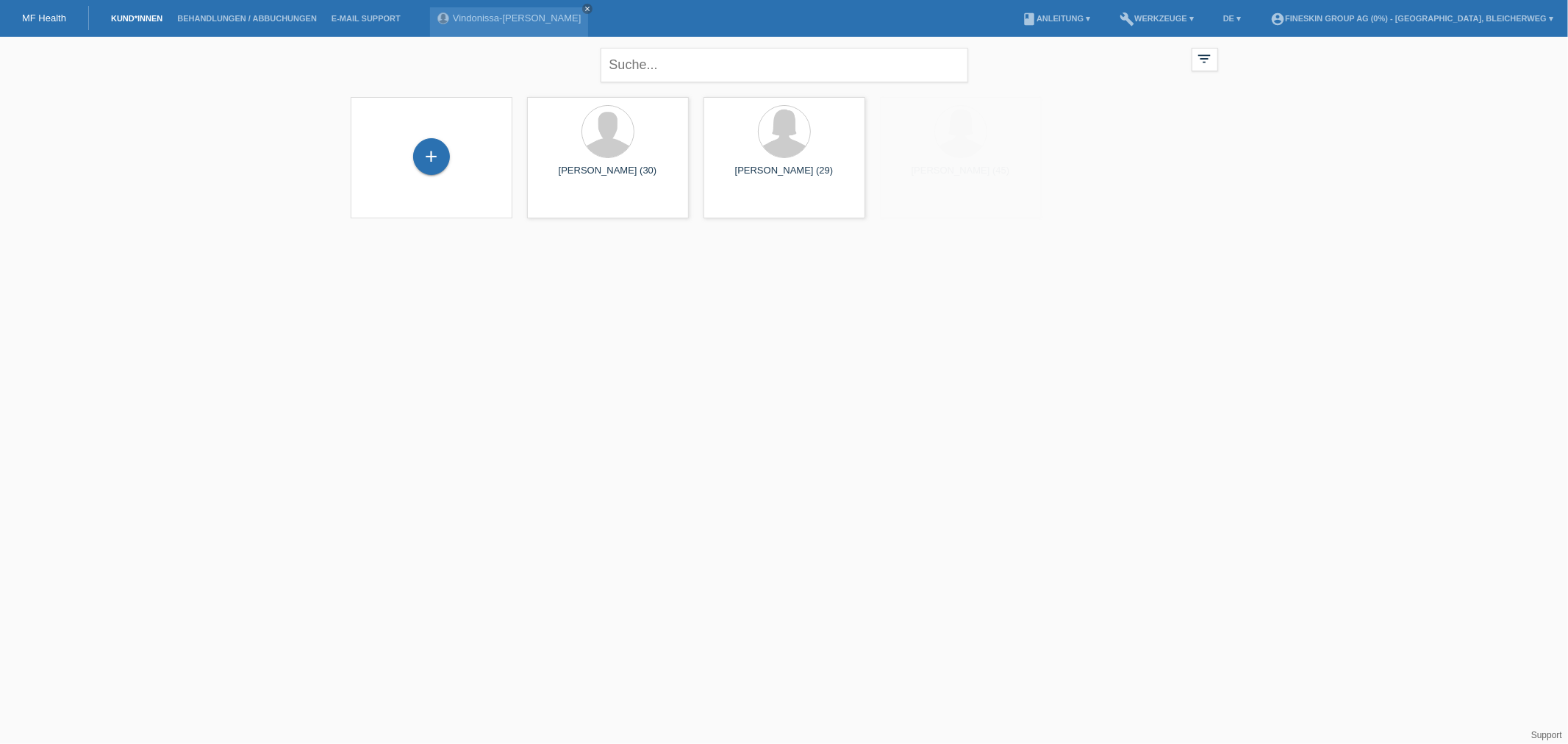
click at [145, 6] on li "Kund*innen" at bounding box center [136, 19] width 66 height 37
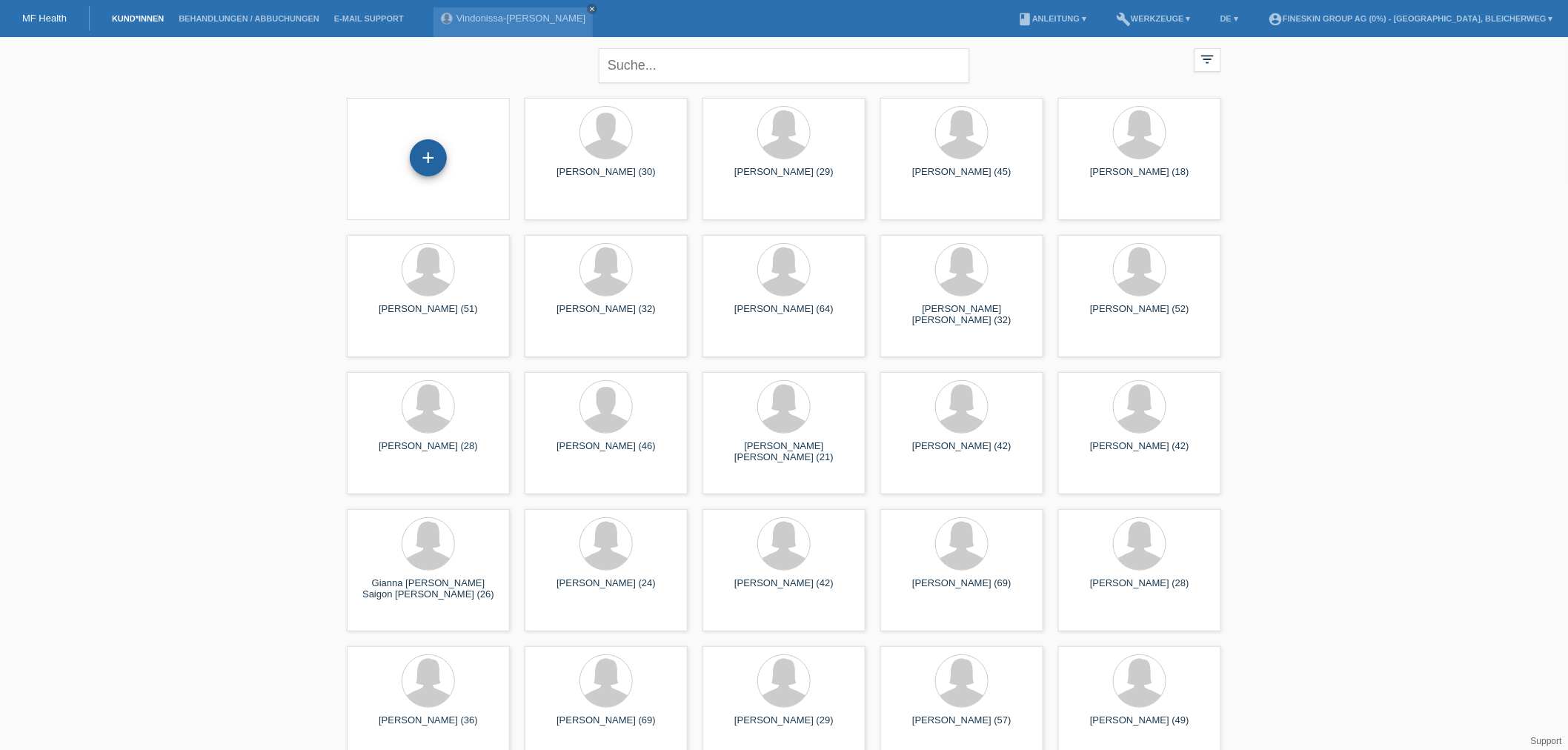
click at [420, 154] on div "+" at bounding box center [427, 157] width 37 height 37
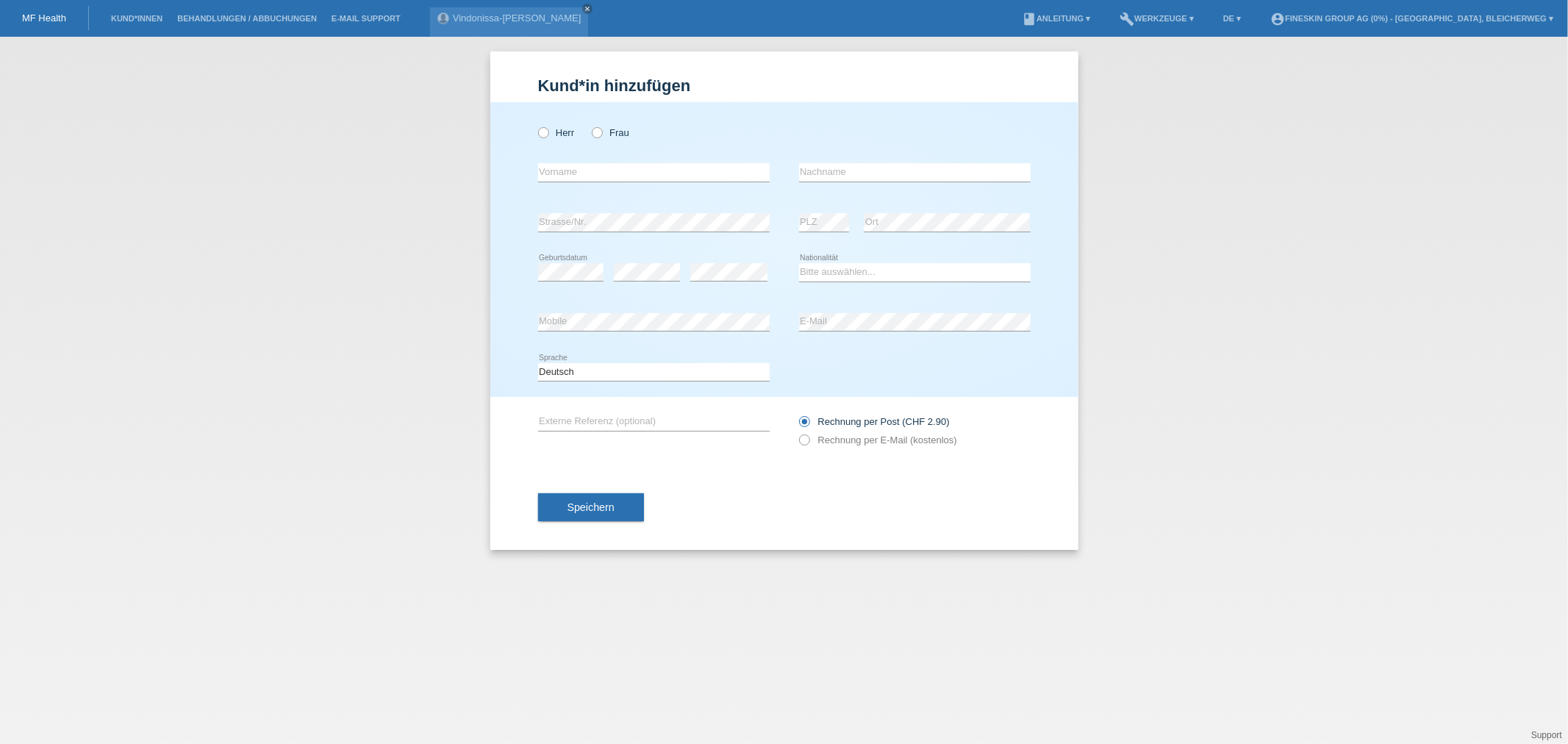
click at [215, 36] on div "Kund*in hinzufügen Kunde hinzufügen Kundin hinzufügen Herr Frau error Vorname e…" at bounding box center [784, 390] width 1568 height 707
click at [222, 19] on link "Behandlungen / Abbuchungen" at bounding box center [246, 18] width 154 height 9
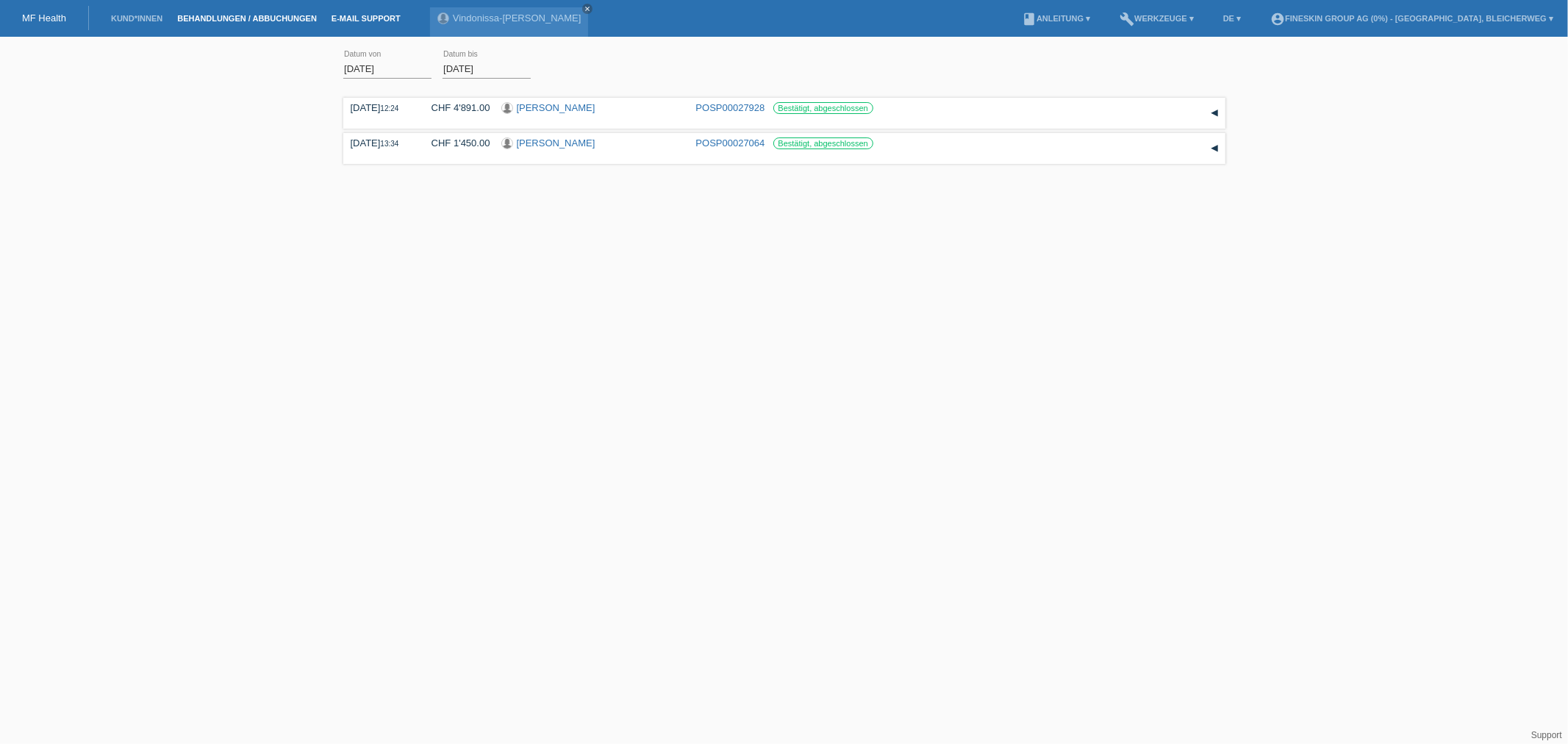
click at [349, 18] on link "E-Mail Support" at bounding box center [365, 18] width 83 height 9
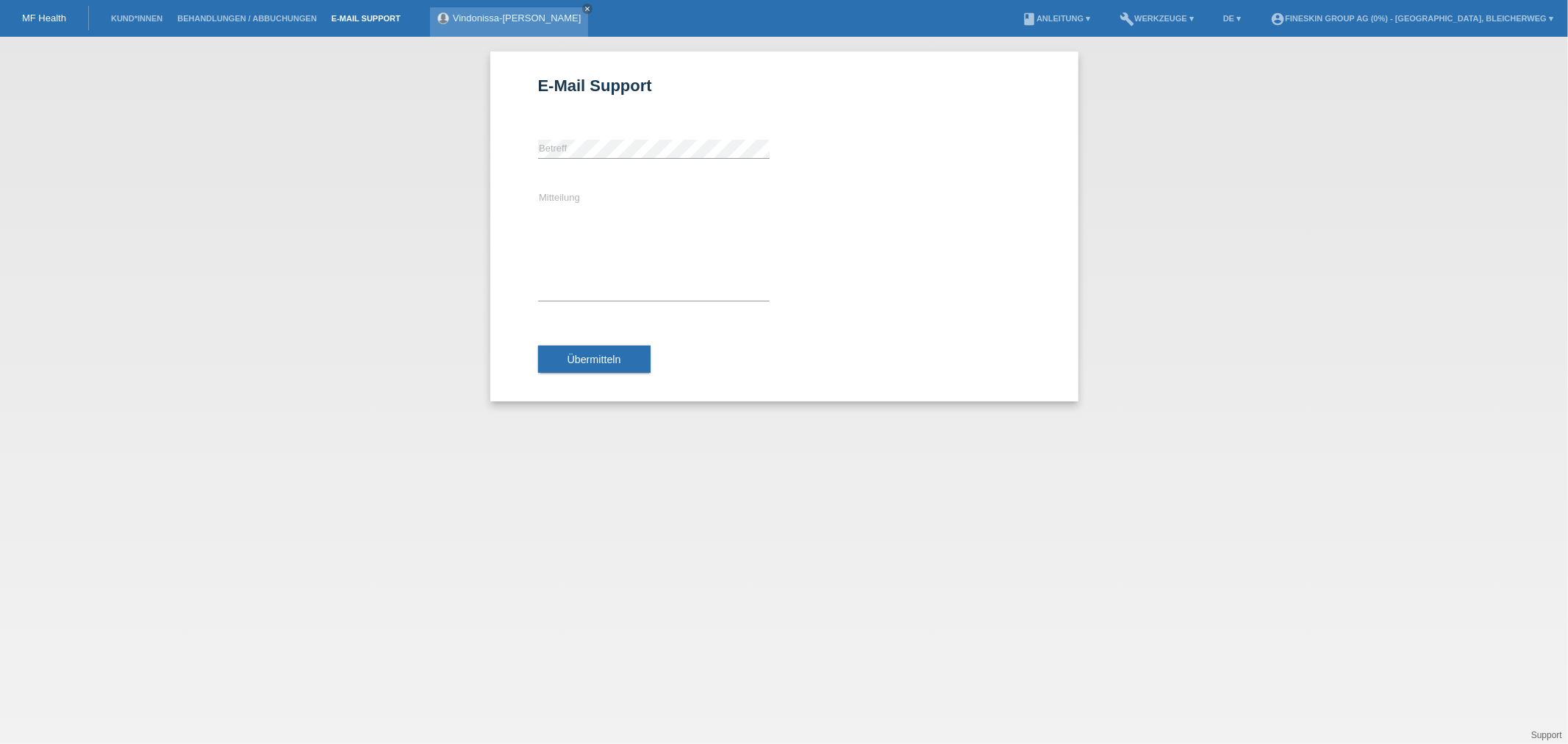
click at [472, 30] on div "Vindonissa-Lea krasniqi close" at bounding box center [510, 22] width 159 height 29
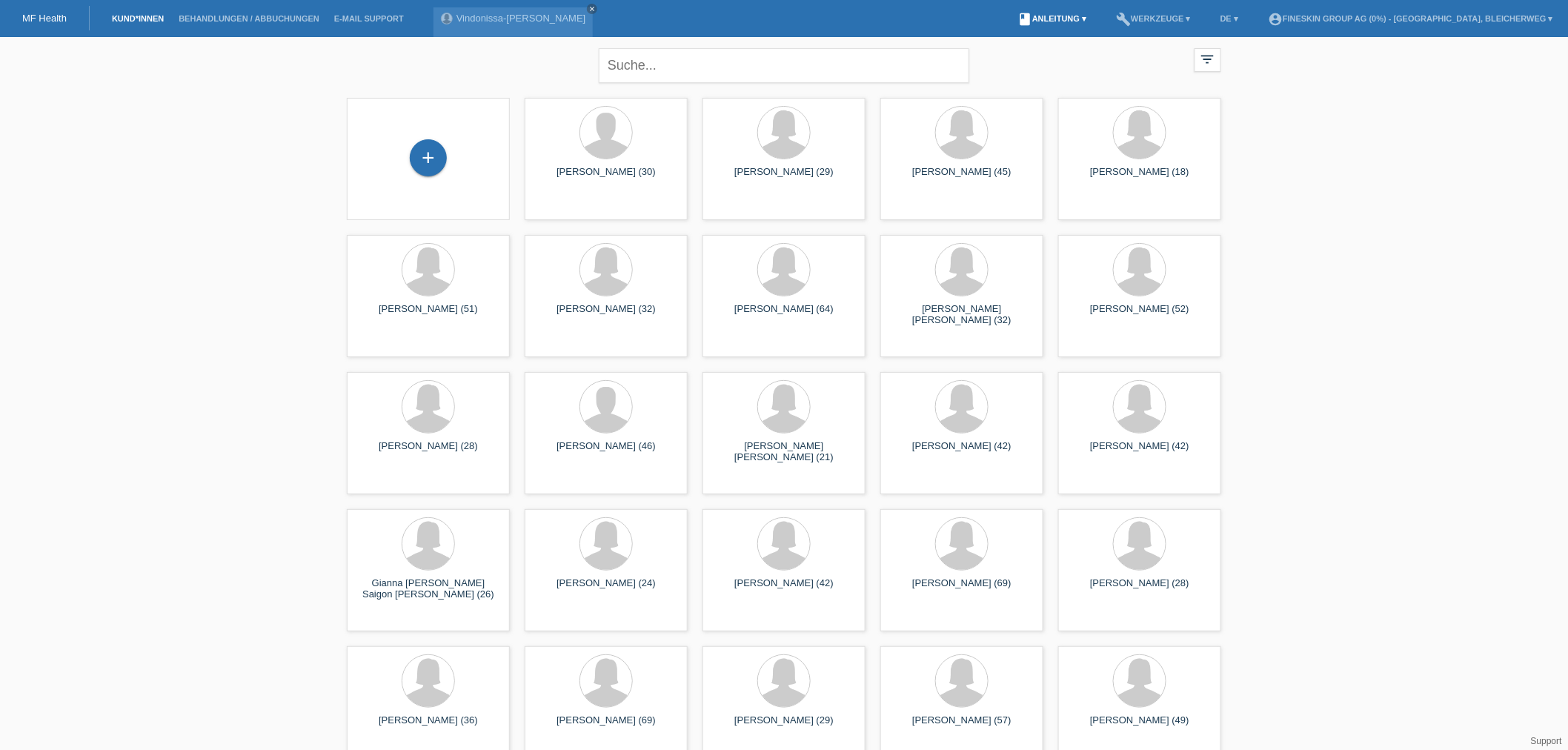
click at [1089, 23] on link "book Anleitung ▾" at bounding box center [1052, 18] width 84 height 9
click at [1090, 38] on link "Anleitung mit KKG" at bounding box center [1083, 34] width 78 height 11
click at [1198, 23] on link "build Werkzeuge ▾" at bounding box center [1153, 18] width 90 height 9
click at [1421, 13] on li "account_circle FineSkin Group AG (0%) - Zürich, Bleicherweg ▾" at bounding box center [1410, 19] width 300 height 38
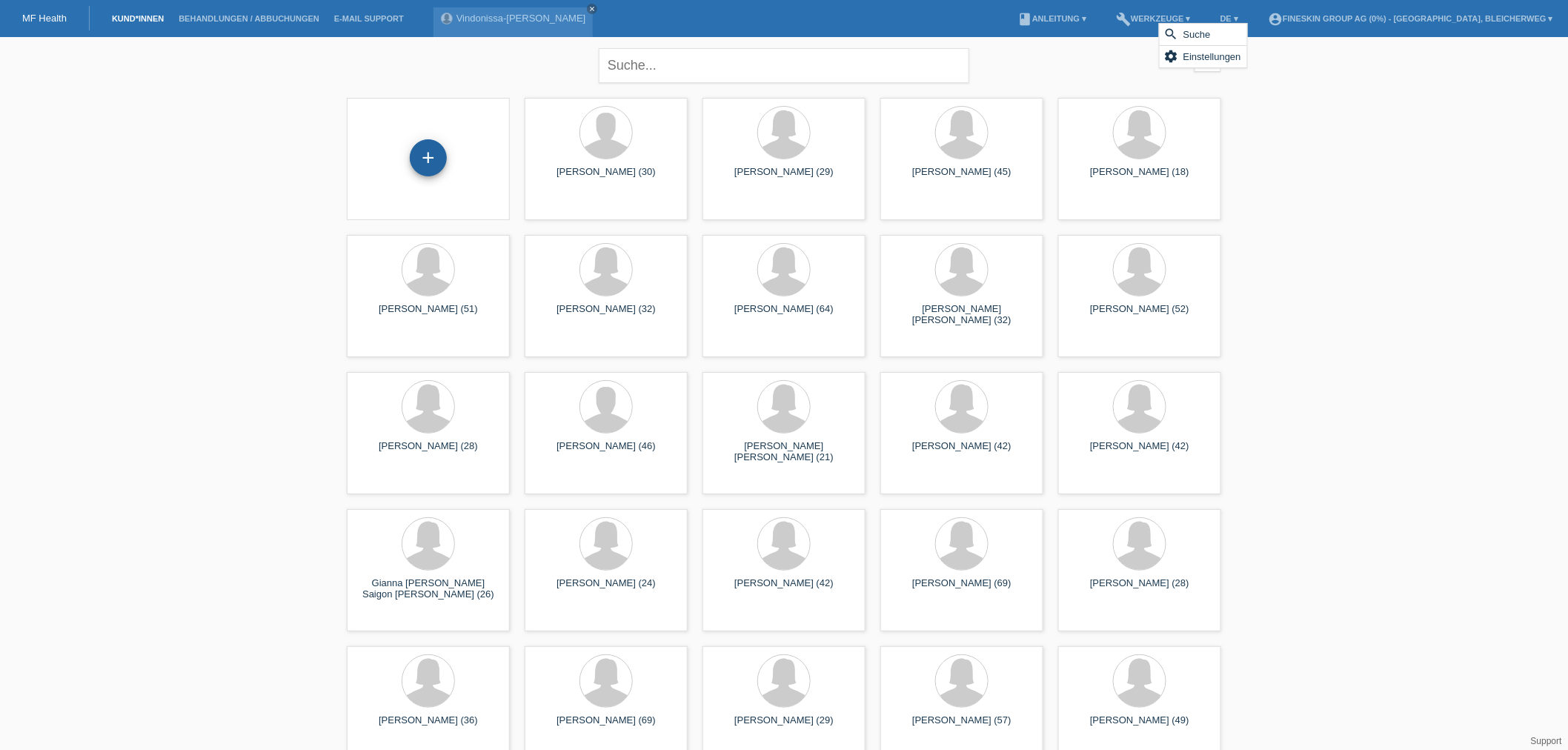
click at [431, 157] on div "+" at bounding box center [427, 157] width 37 height 37
